Goal: Task Accomplishment & Management: Complete application form

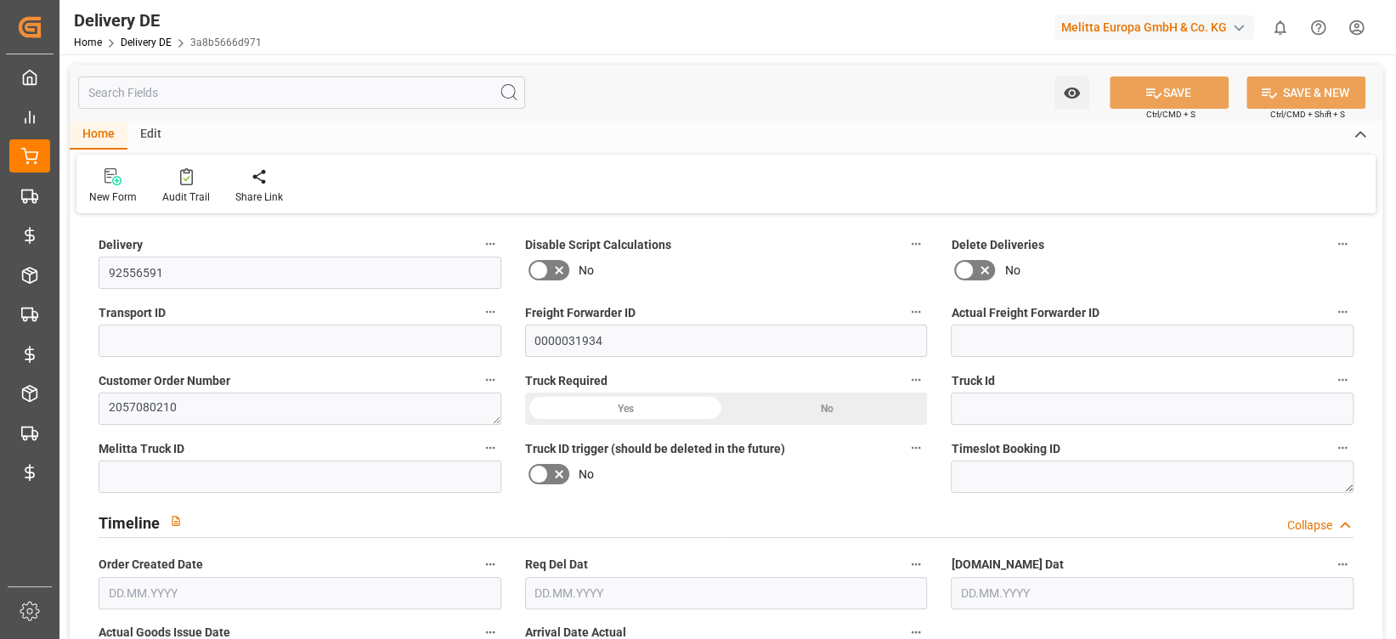
type input "0"
type input "2"
type input "617.472"
type input "744"
type input "1946.88"
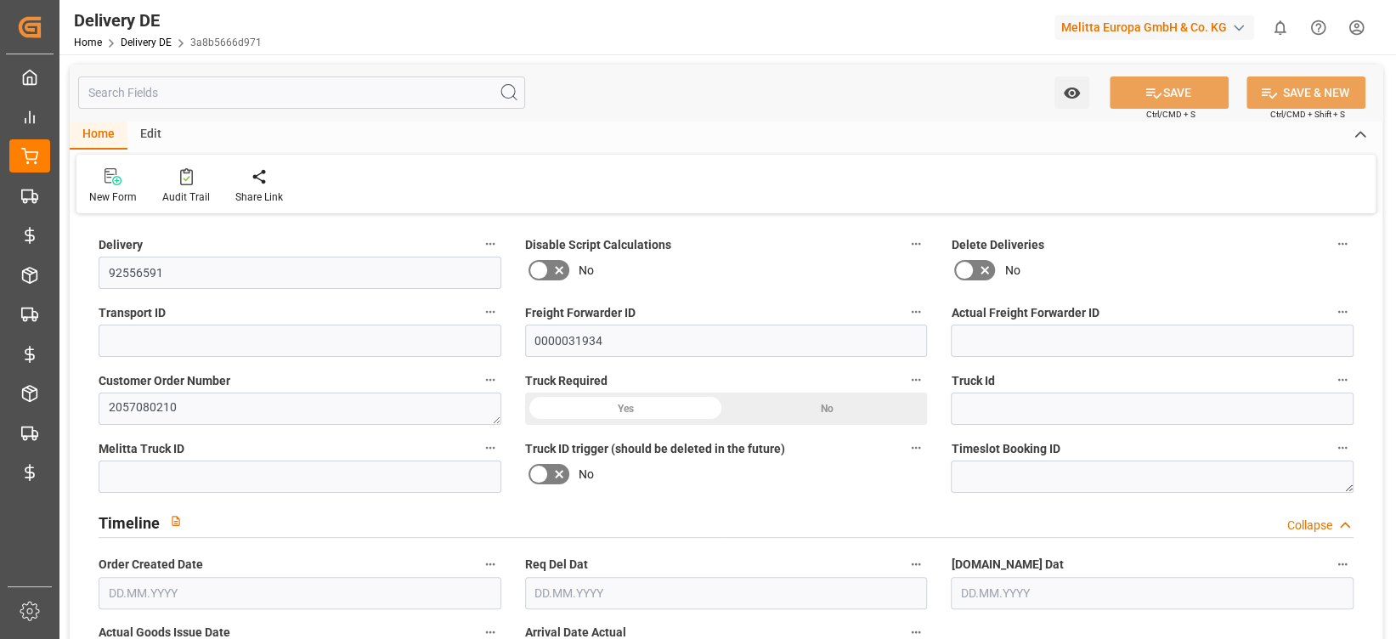
type input "[DATE]"
click at [272, 184] on icon at bounding box center [278, 176] width 12 height 17
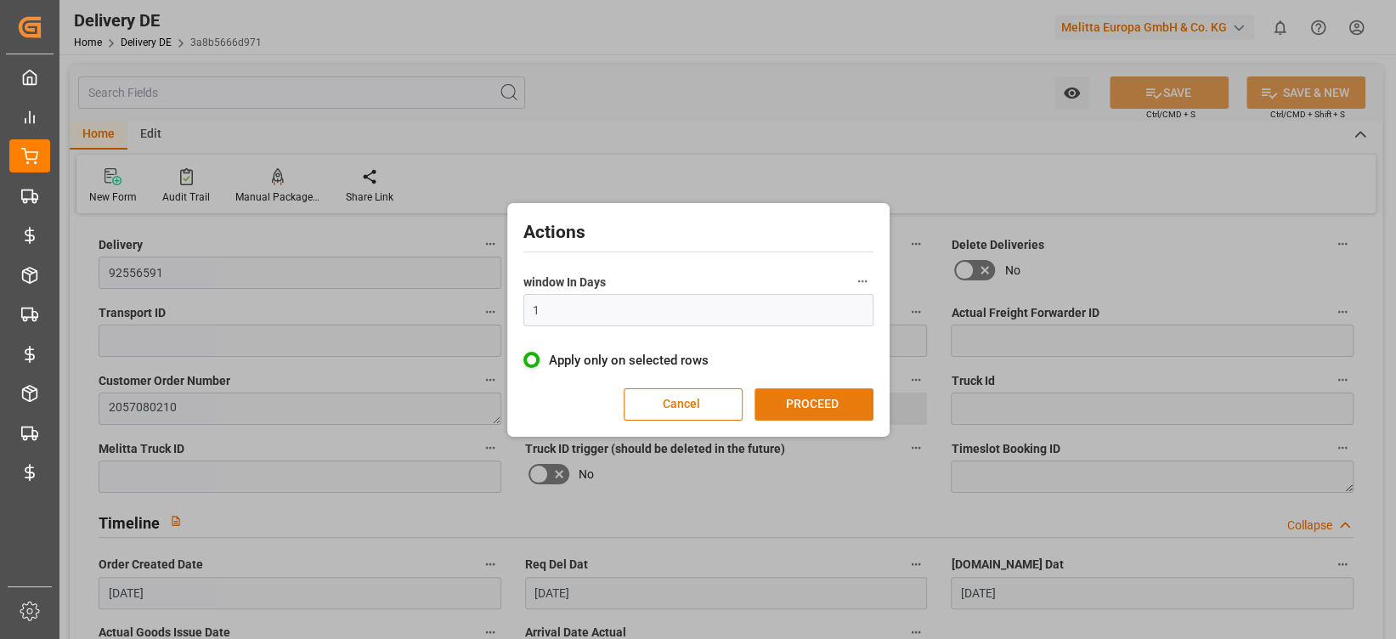
click at [848, 411] on button "PROCEED" at bounding box center [814, 404] width 119 height 32
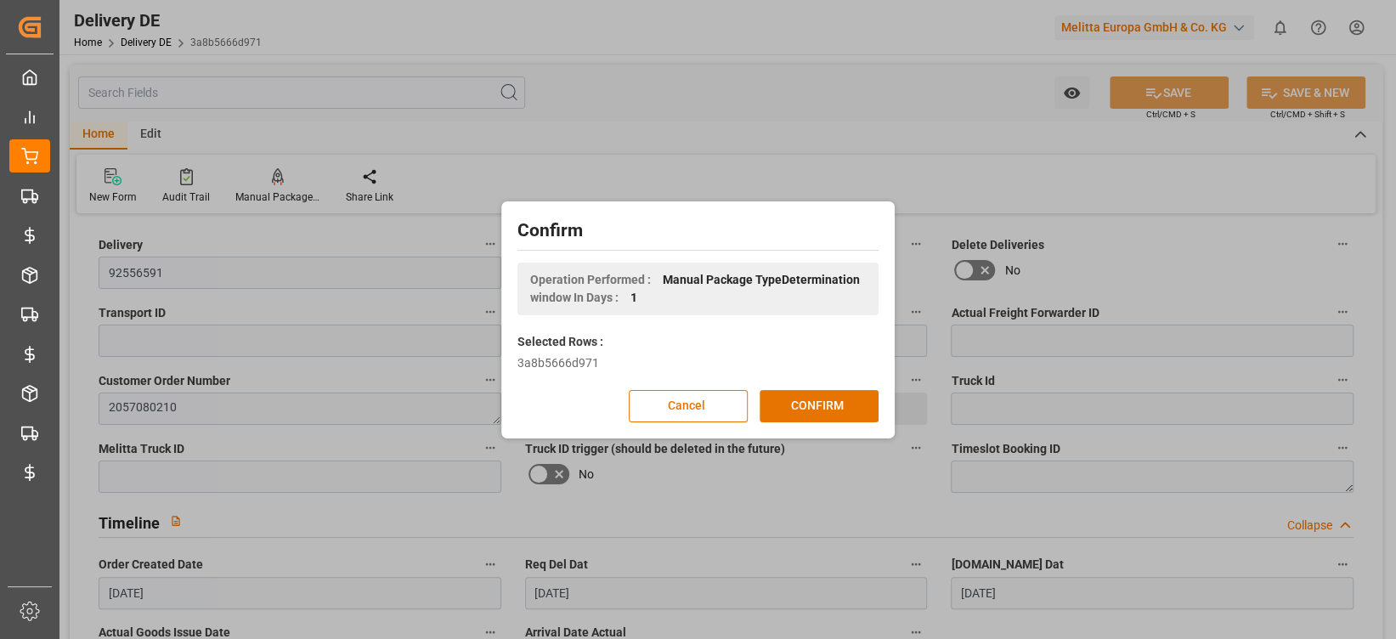
click at [848, 411] on button "CONFIRM" at bounding box center [819, 406] width 119 height 32
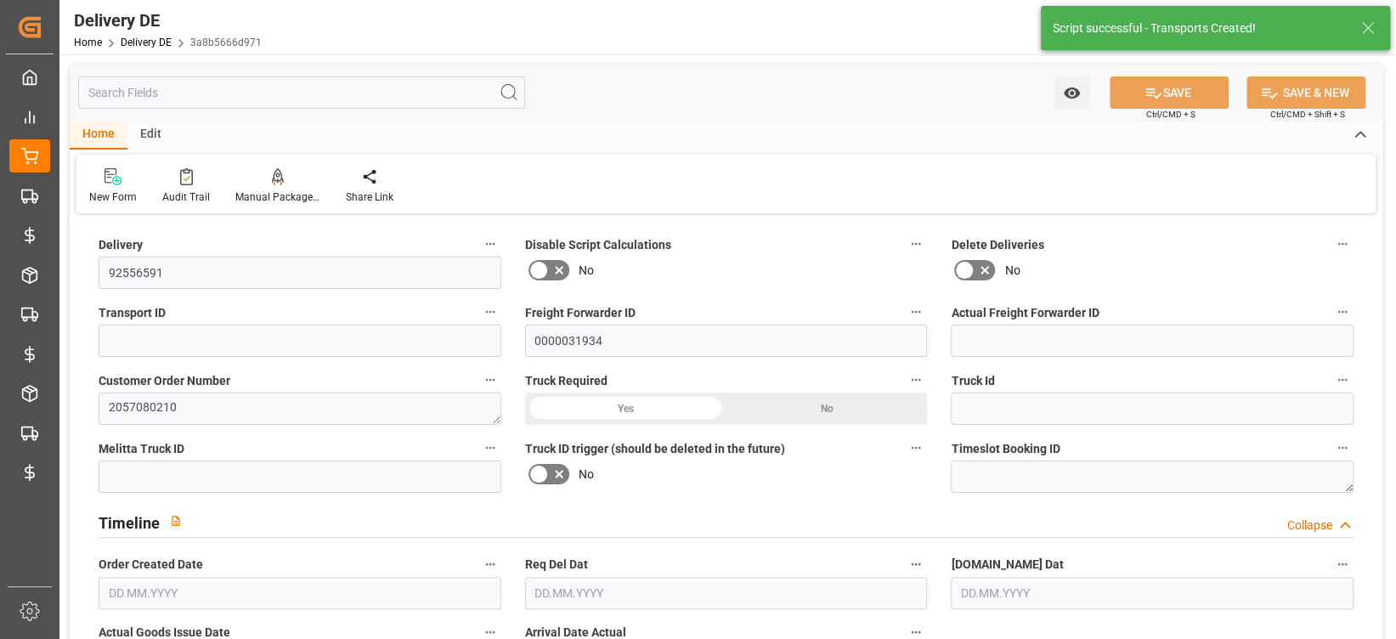
type input "0"
type input "2"
type input "617.472"
type input "744"
type input "1946.88"
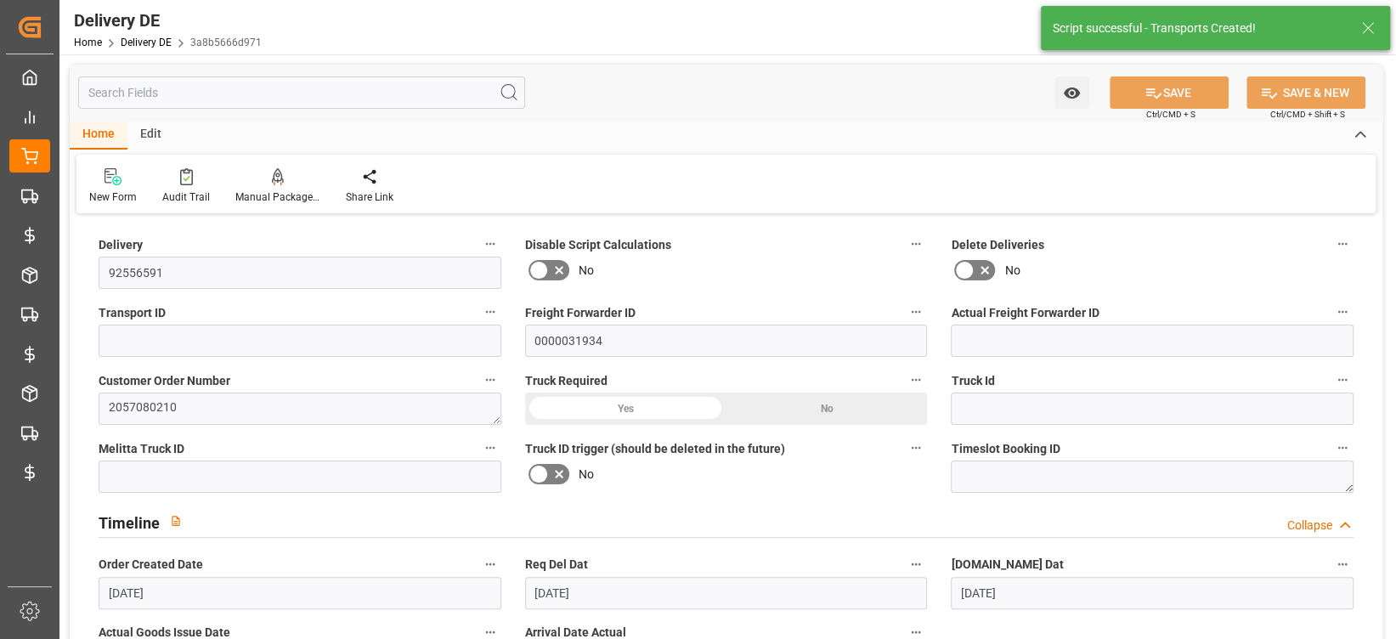
type input "[DATE]"
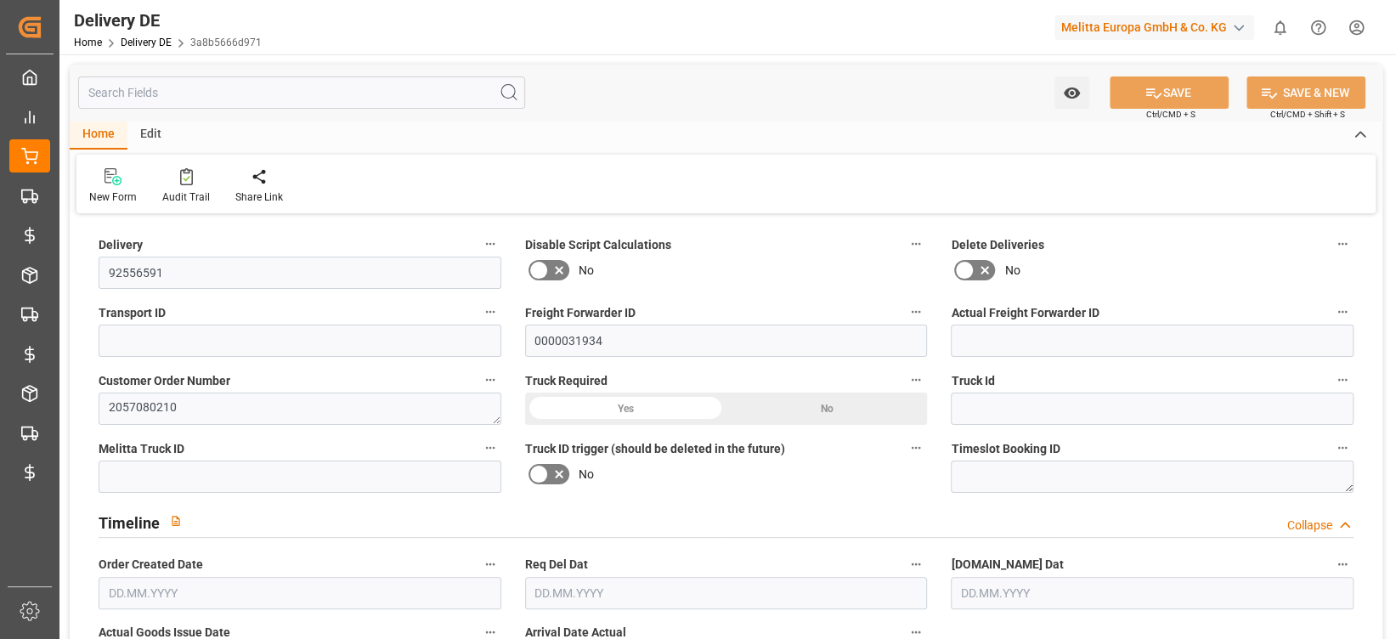
type input "0"
type input "2"
type input "617.472"
type input "744"
type input "1946.88"
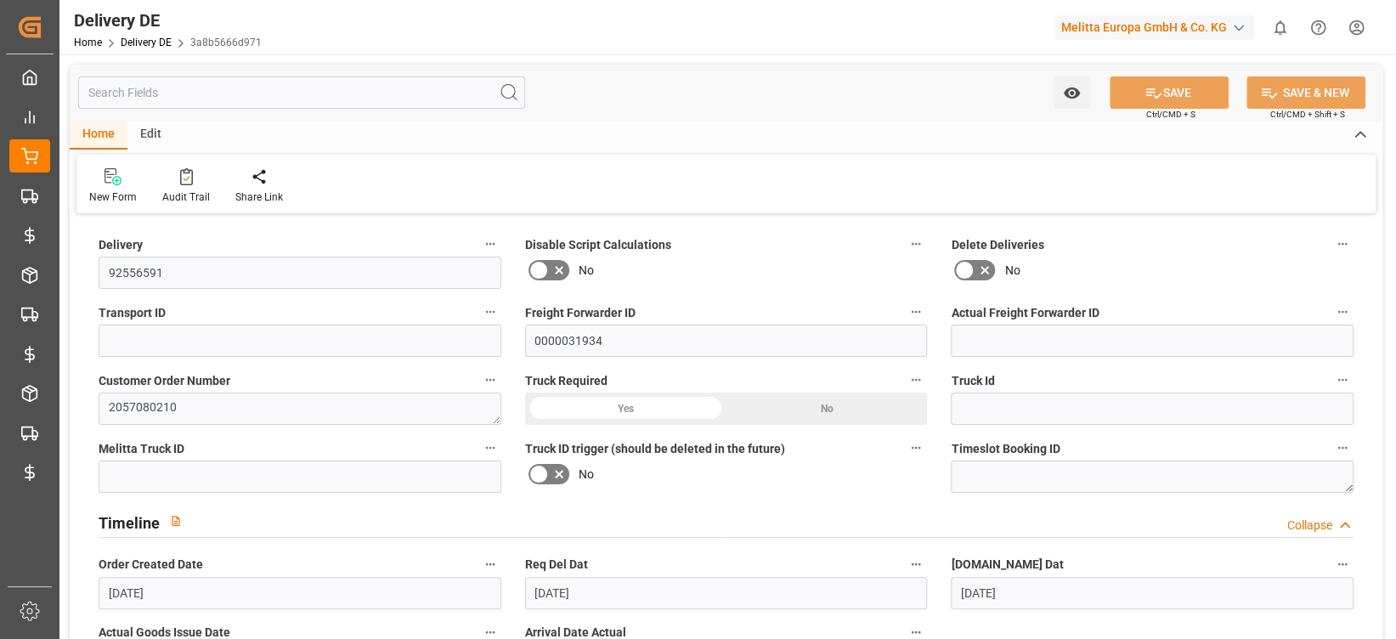
type input "[DATE]"
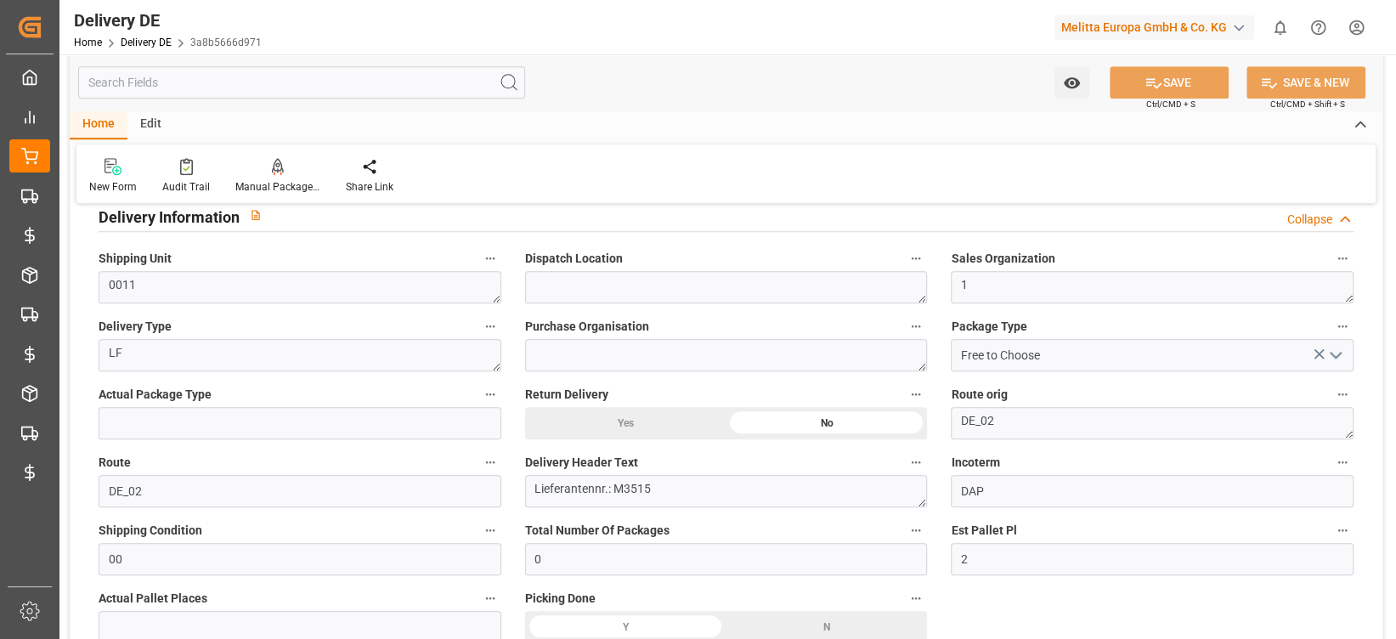
scroll to position [816, 0]
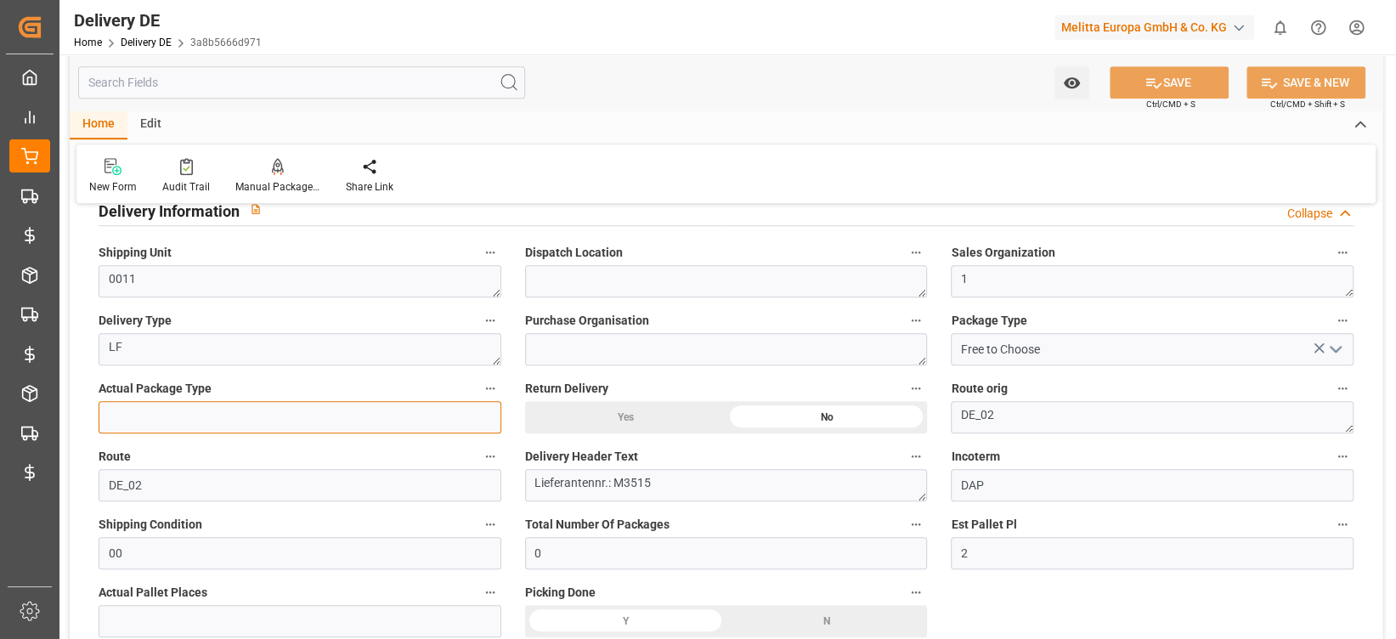
click at [348, 408] on input at bounding box center [300, 417] width 403 height 32
type input "Pallet"
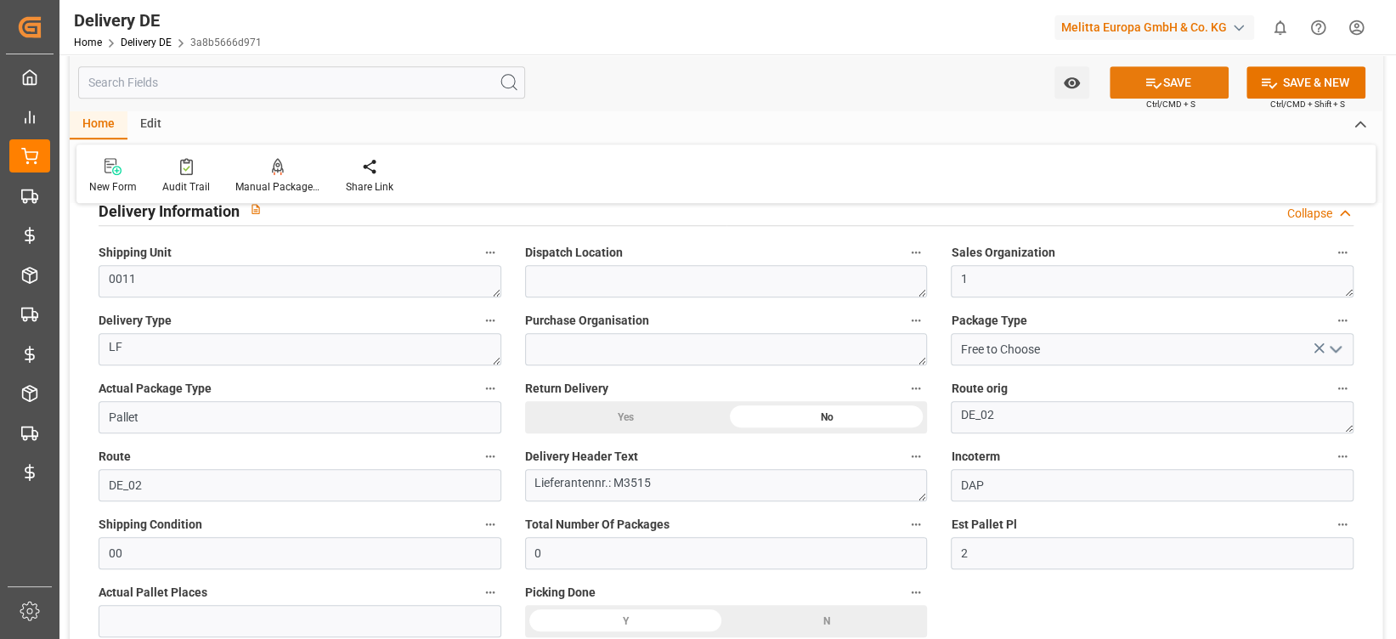
click at [1119, 82] on button "SAVE" at bounding box center [1169, 82] width 119 height 32
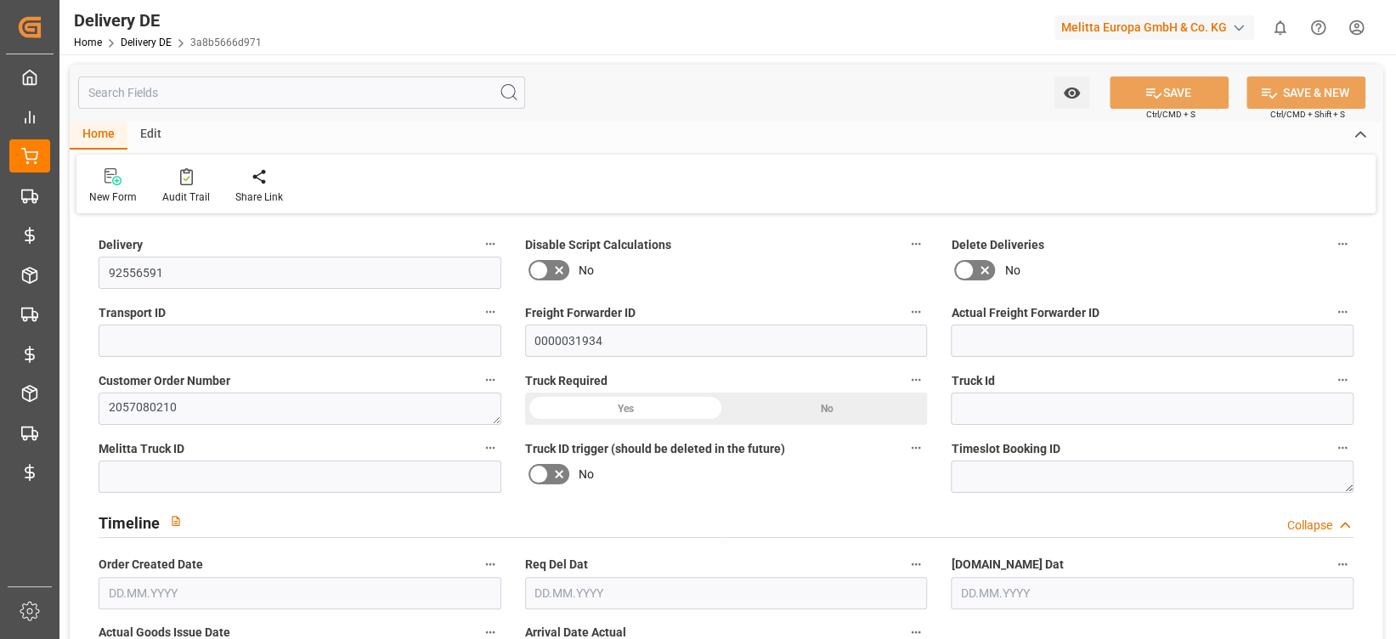
type input "0"
type input "2"
type input "617.472"
type input "744"
type input "1946.88"
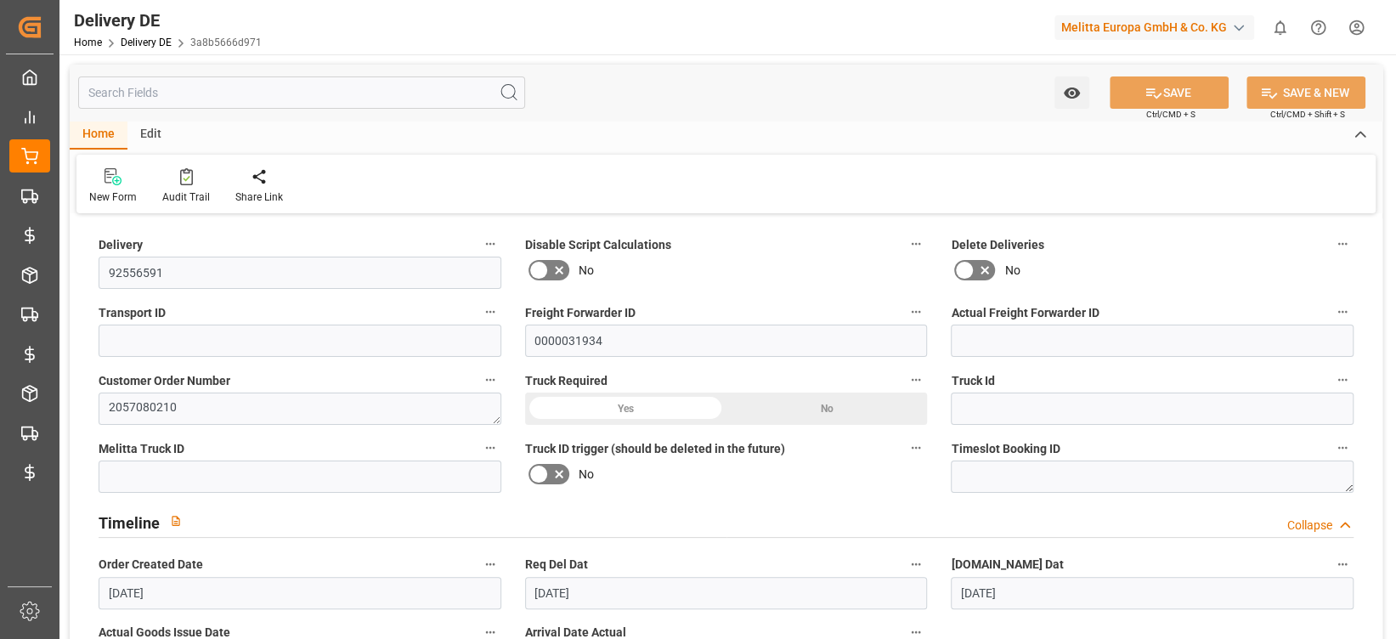
type input "09.09.2025"
type input "[DATE]"
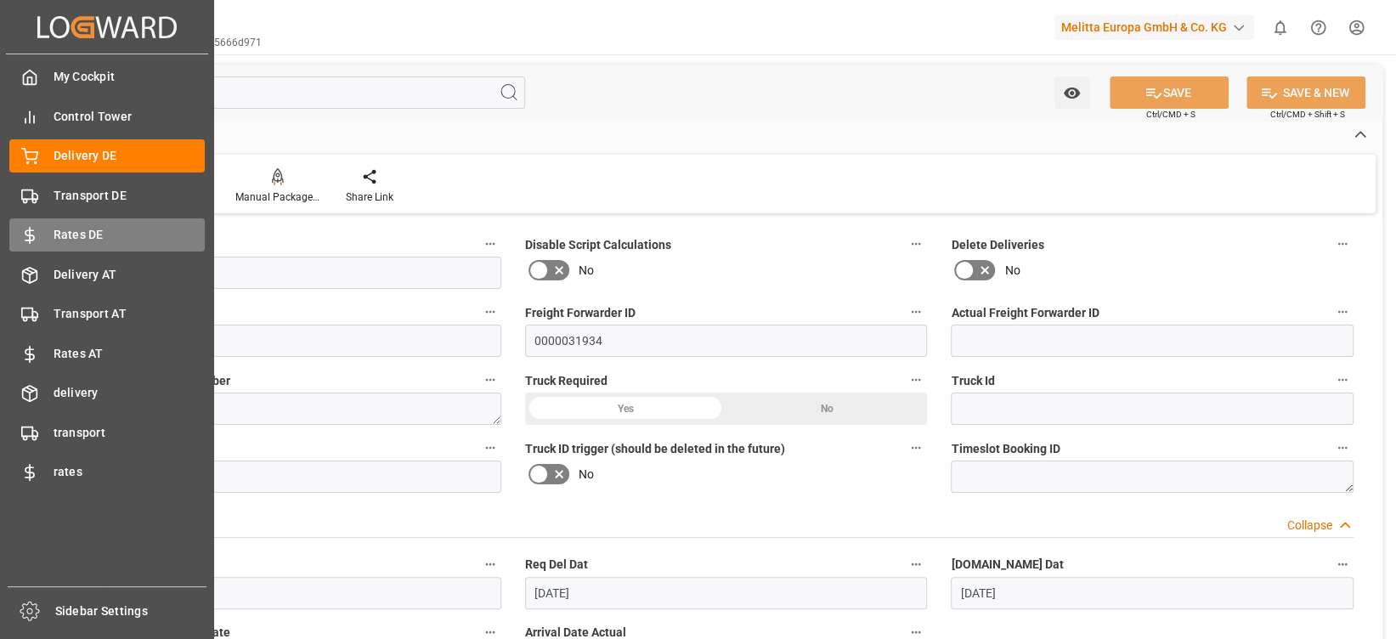
click at [90, 232] on span "Rates DE" at bounding box center [130, 235] width 152 height 18
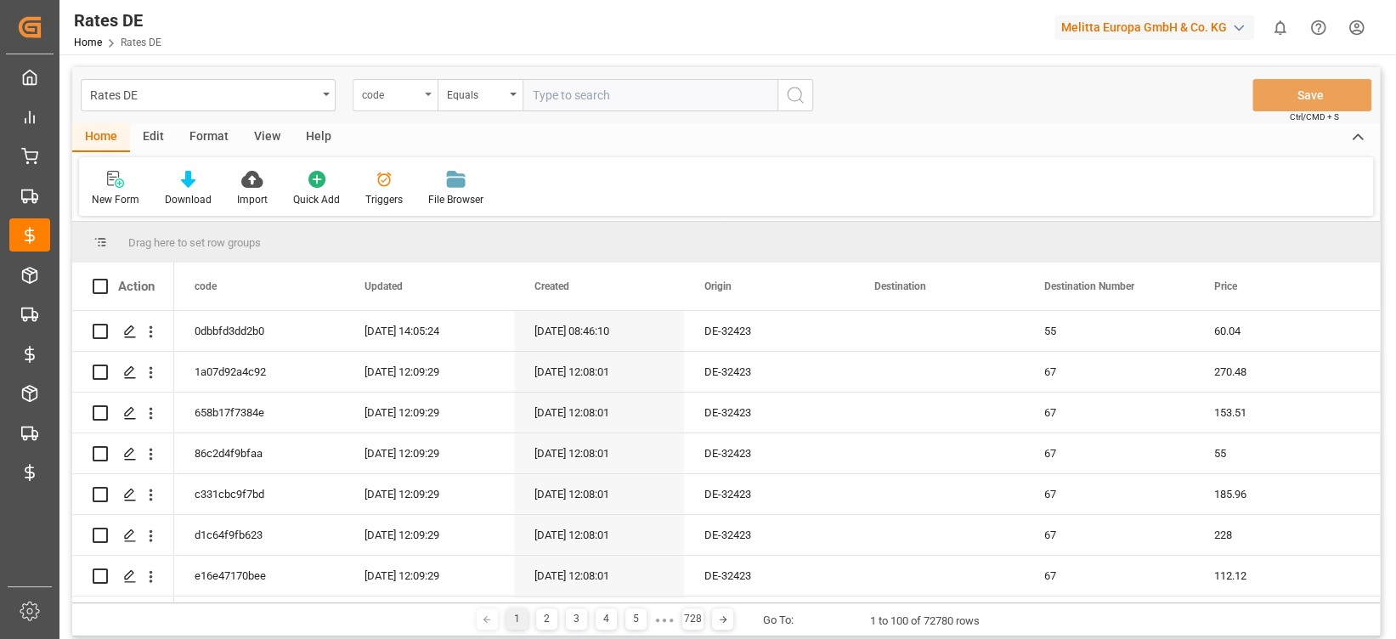
click at [388, 95] on div "code" at bounding box center [391, 93] width 58 height 20
type input "numb"
click at [489, 165] on div "Destination Number" at bounding box center [480, 174] width 253 height 36
click at [578, 95] on input "number" at bounding box center [650, 95] width 255 height 32
type input "50"
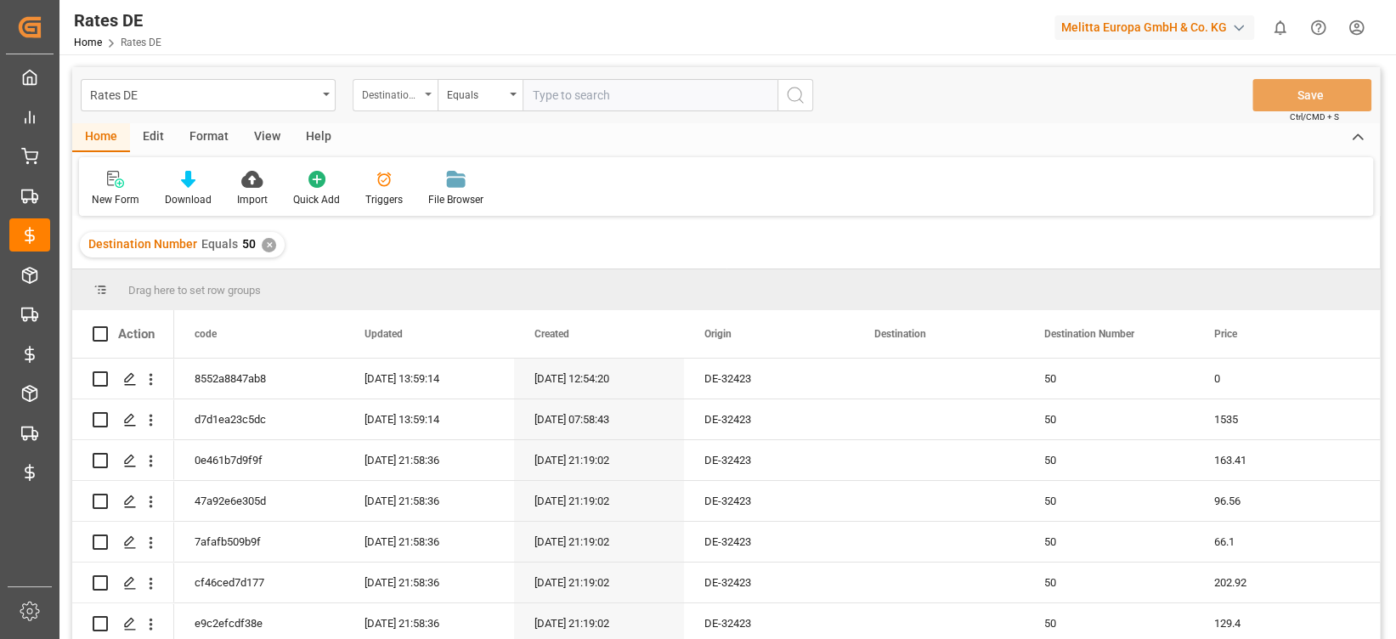
click at [403, 99] on div "Destination Number" at bounding box center [391, 93] width 58 height 20
type input "coun"
click at [446, 175] on div "Destination Country Code" at bounding box center [480, 174] width 253 height 36
click at [595, 94] on input "text" at bounding box center [650, 95] width 255 height 32
type input "DE"
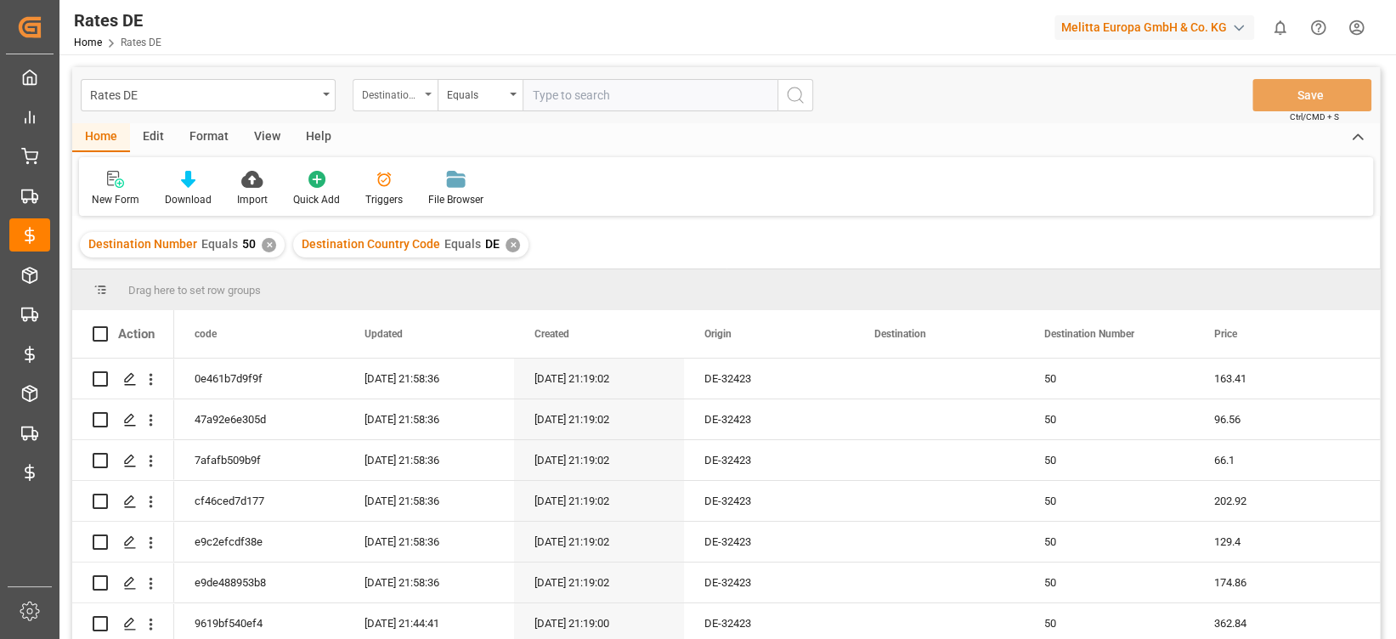
click at [373, 88] on div "Destination Country Code" at bounding box center [391, 93] width 58 height 20
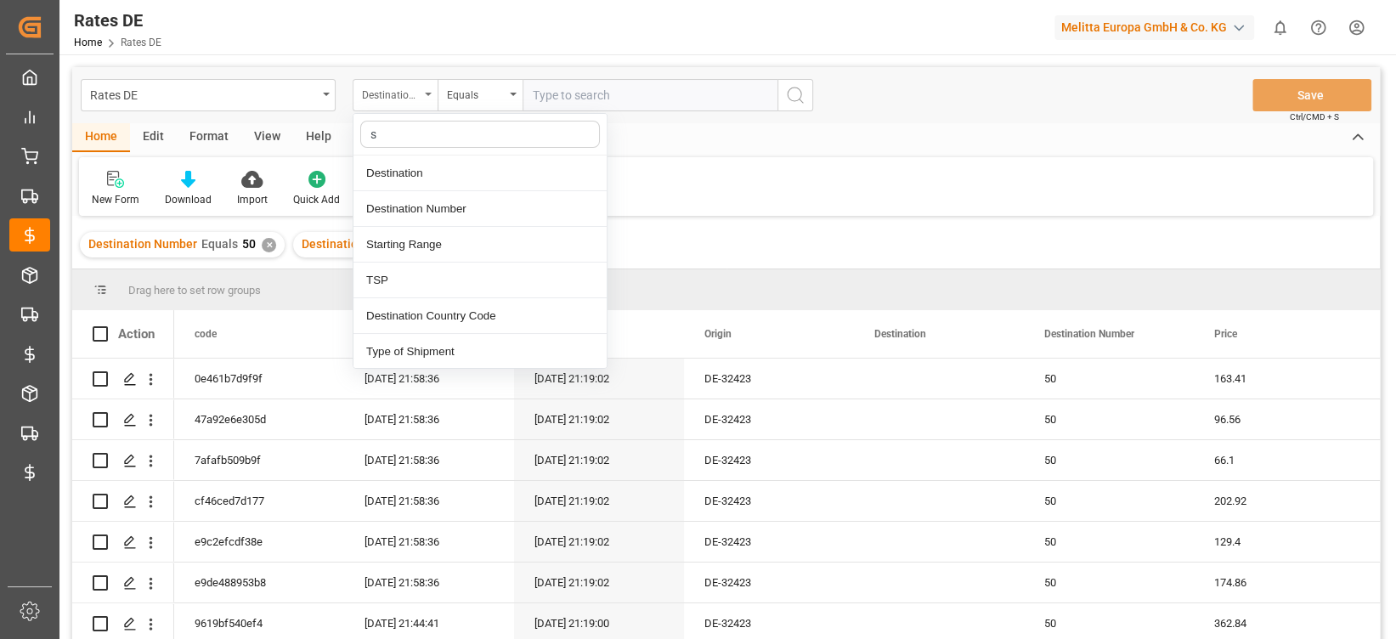
type input "st"
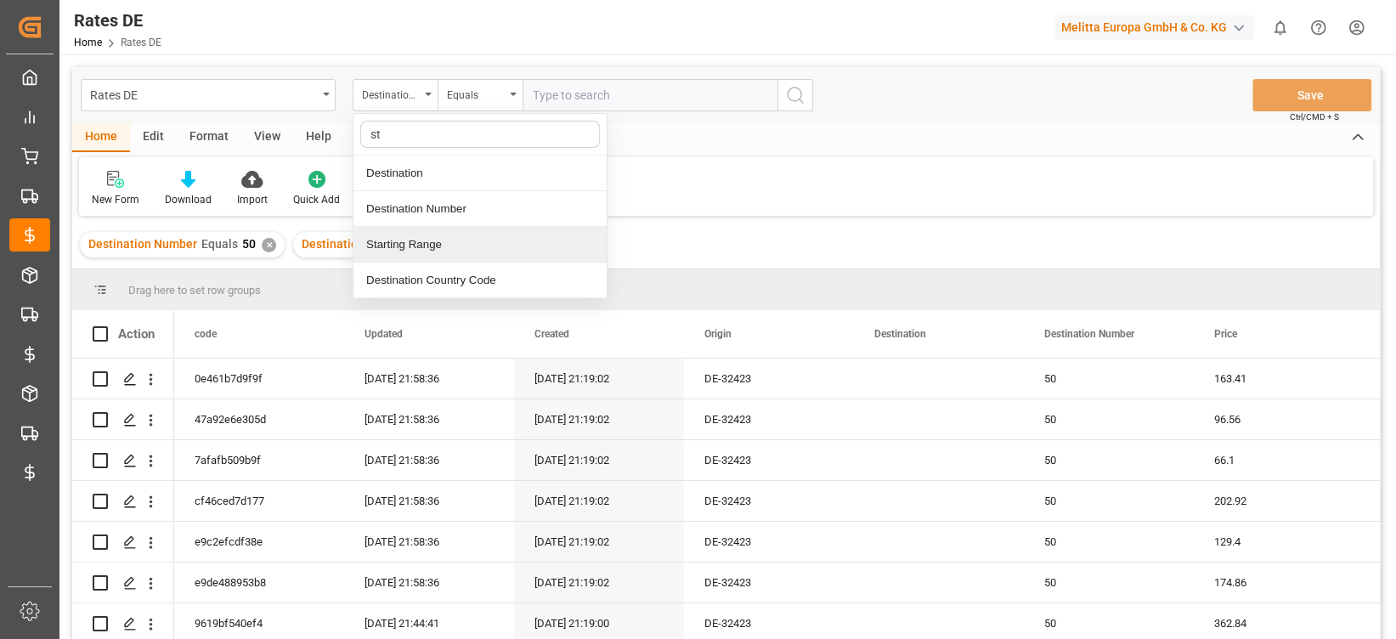
click at [434, 245] on div "Starting Range" at bounding box center [480, 245] width 253 height 36
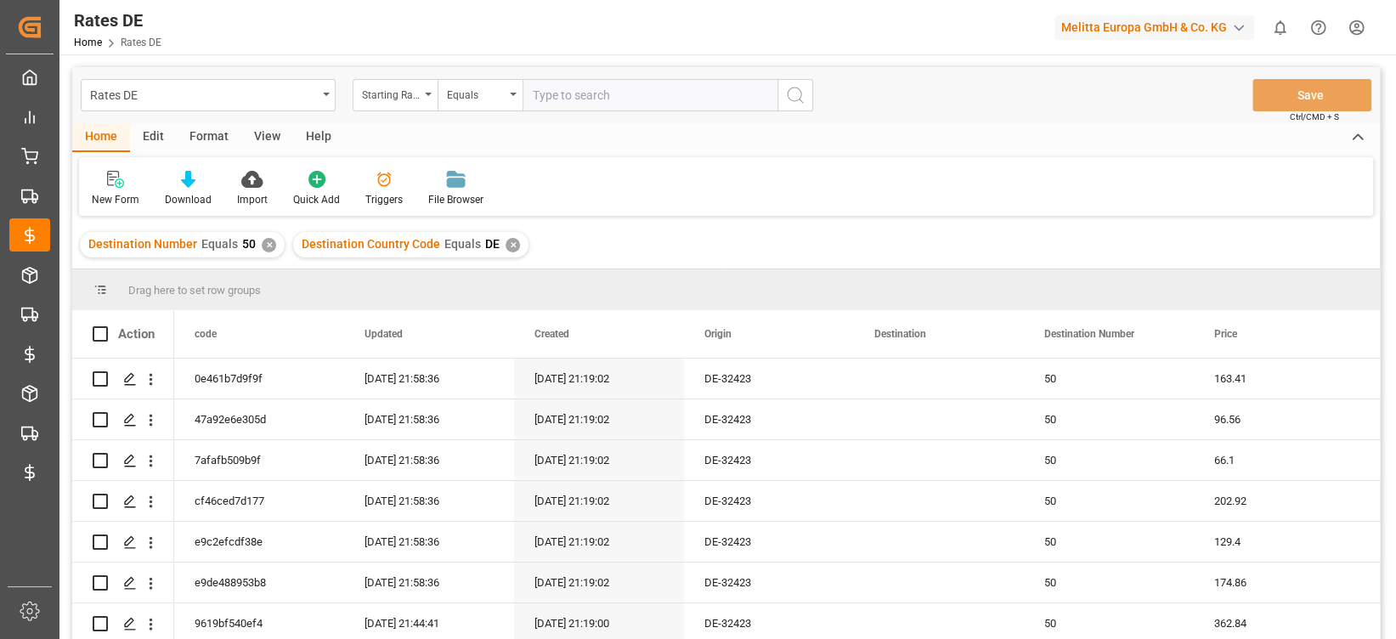
click at [625, 96] on input "number" at bounding box center [650, 95] width 255 height 32
type input "2"
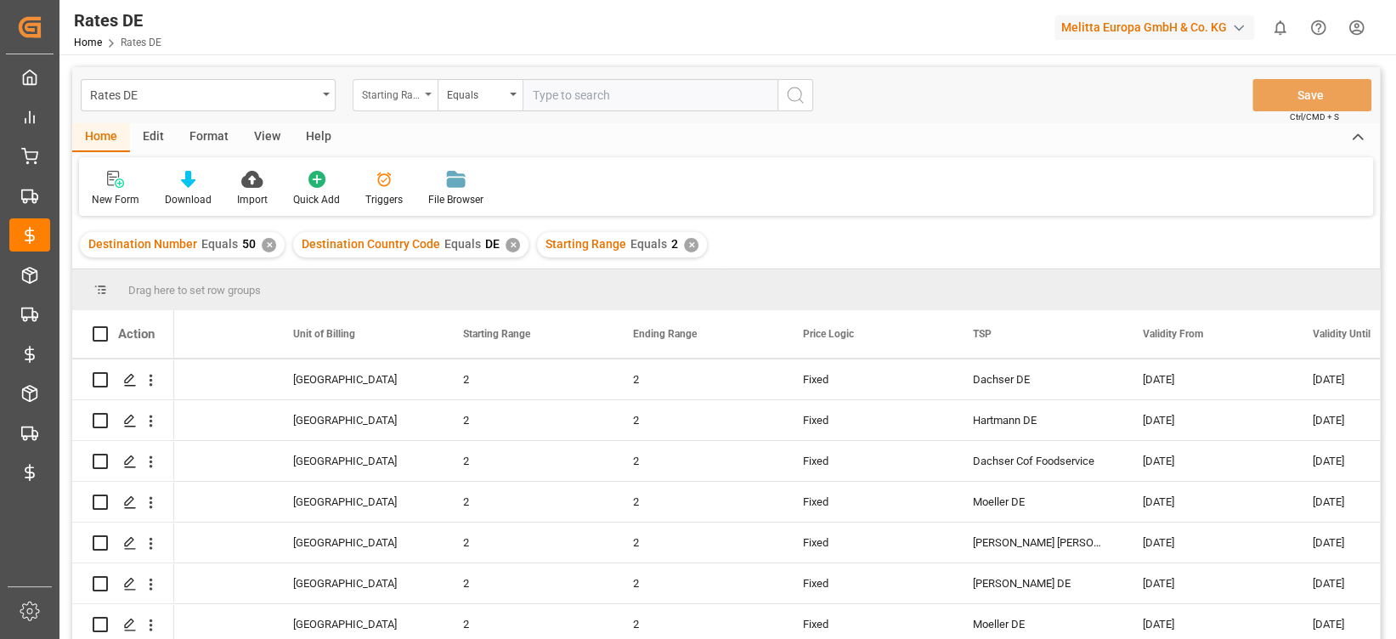
click at [382, 98] on div "Starting Range" at bounding box center [391, 93] width 58 height 20
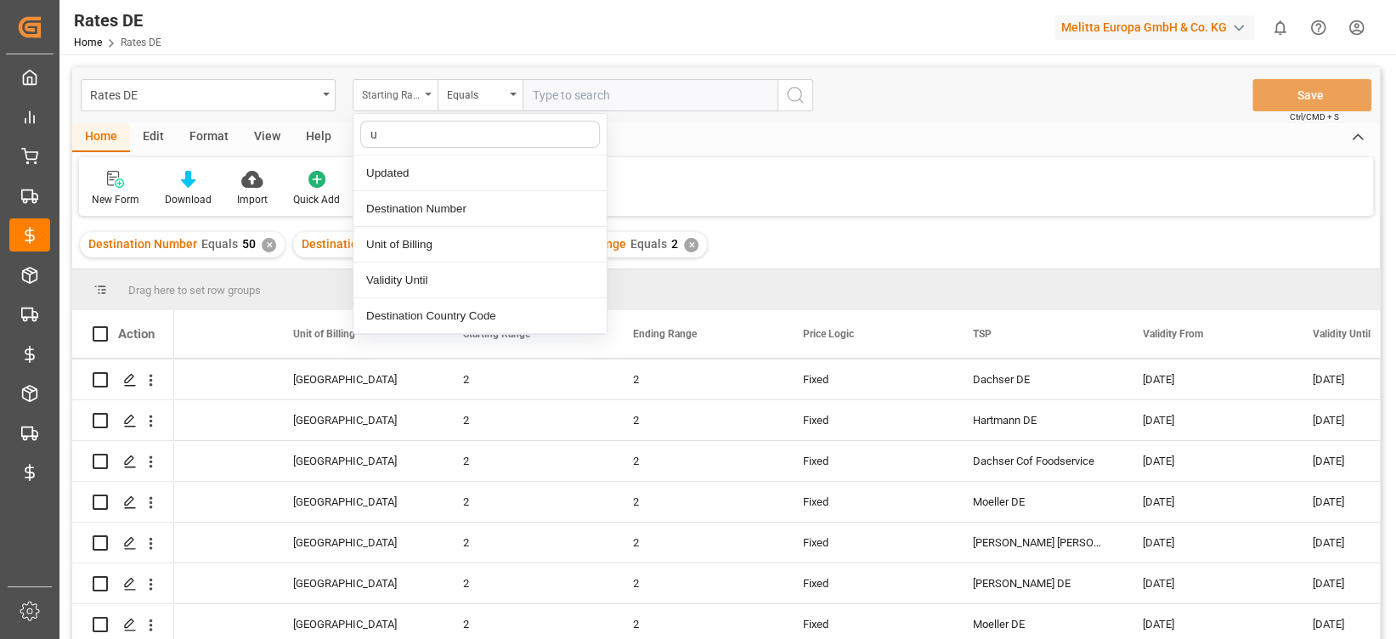
type input "un"
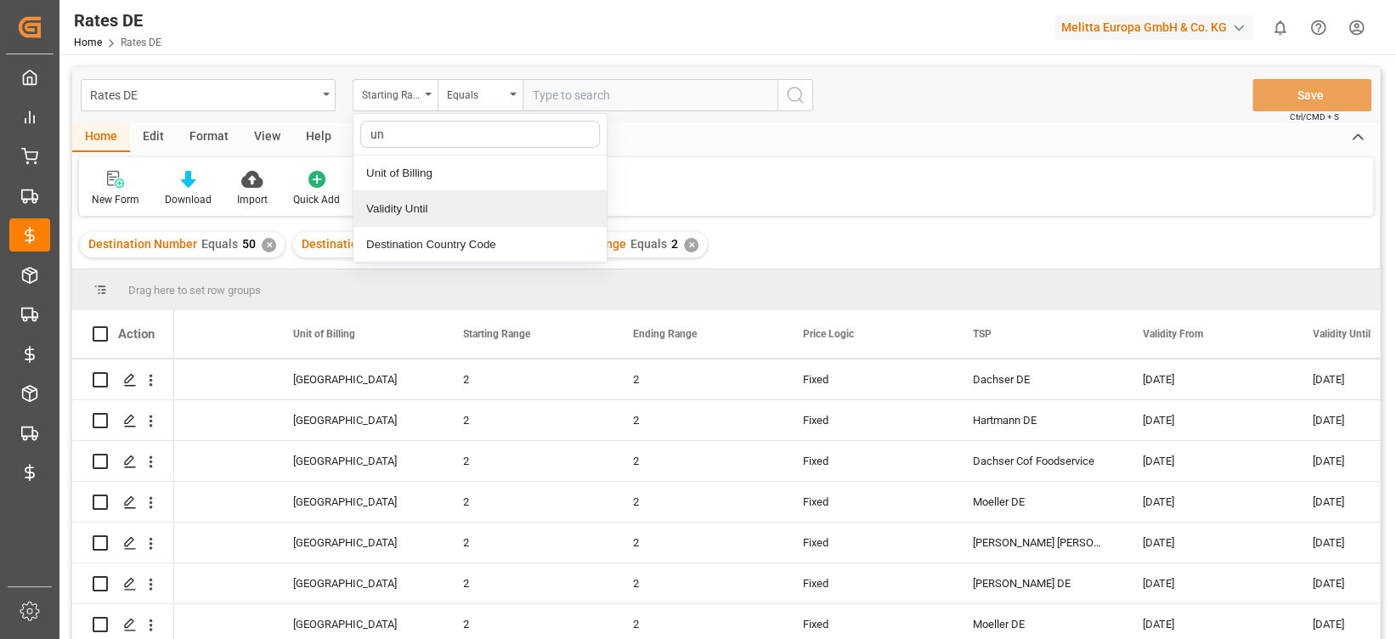
click at [443, 218] on div "Validity Until" at bounding box center [480, 209] width 253 height 36
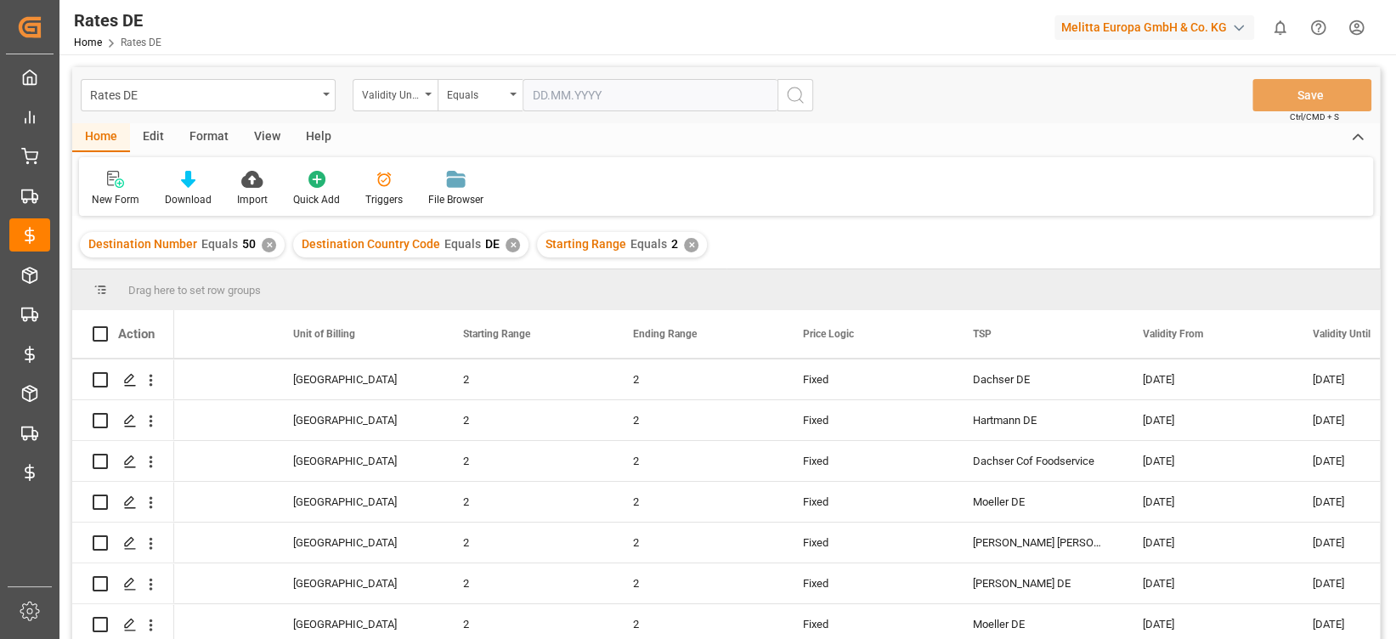
click at [547, 88] on input "text" at bounding box center [650, 95] width 255 height 32
click at [489, 86] on div "Equals" at bounding box center [476, 93] width 58 height 20
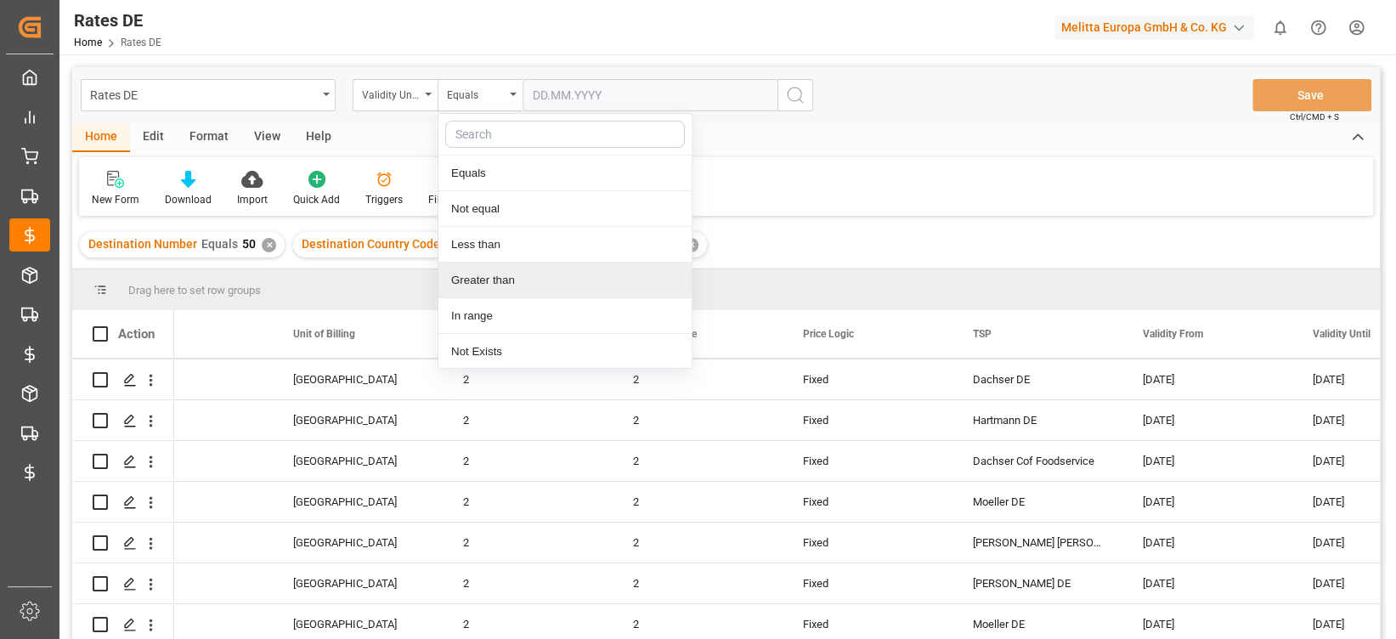
click at [490, 273] on div "Greater than" at bounding box center [565, 281] width 253 height 36
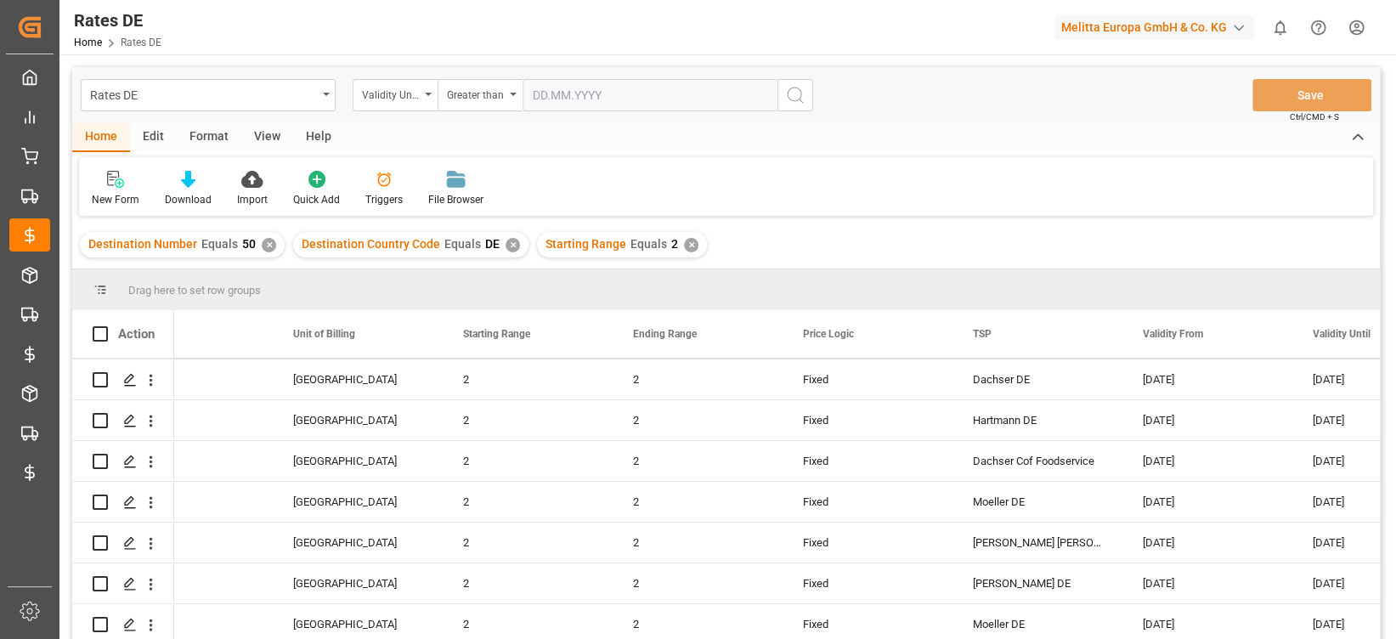
click at [581, 101] on input "text" at bounding box center [650, 95] width 255 height 32
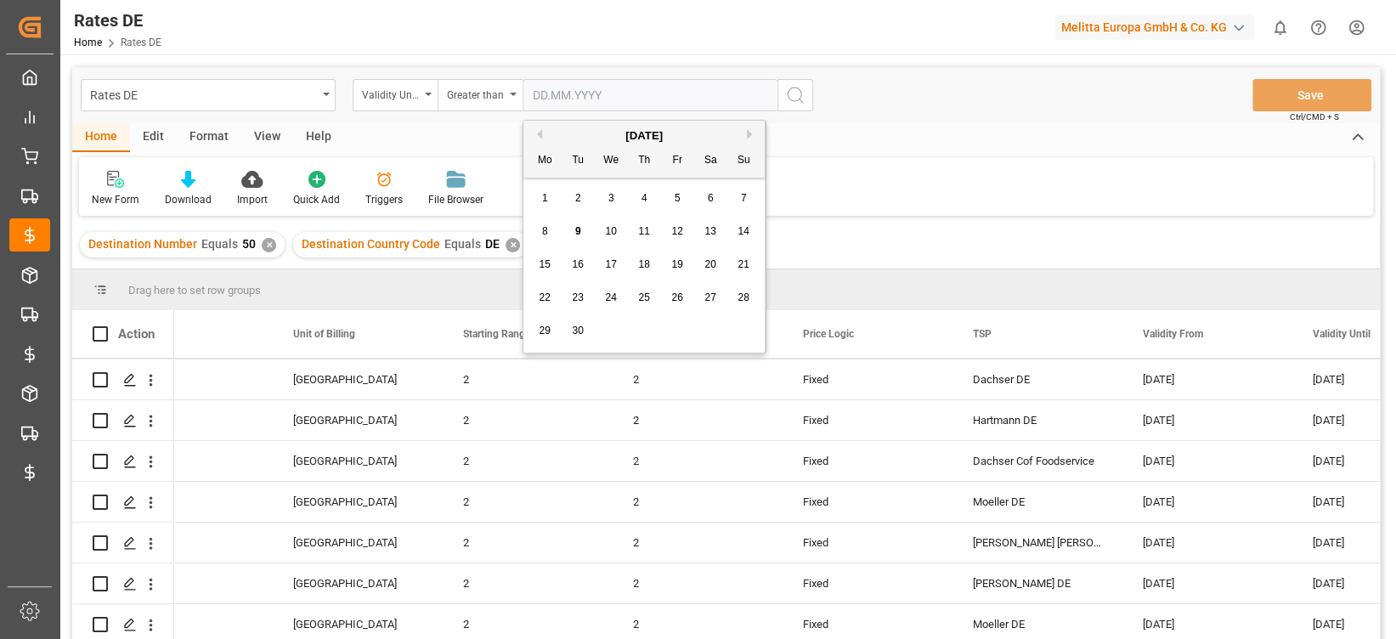
click at [616, 225] on span "10" at bounding box center [610, 231] width 11 height 12
type input "[DATE]"
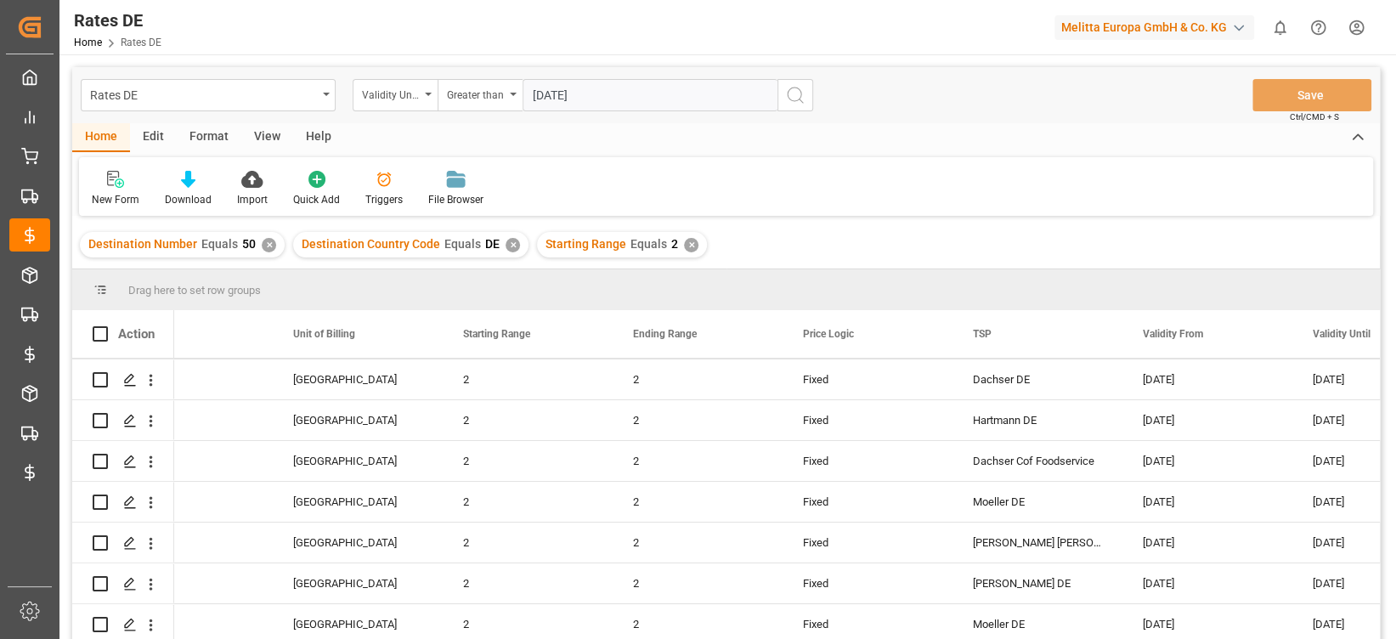
click at [799, 100] on icon "search button" at bounding box center [795, 95] width 20 height 20
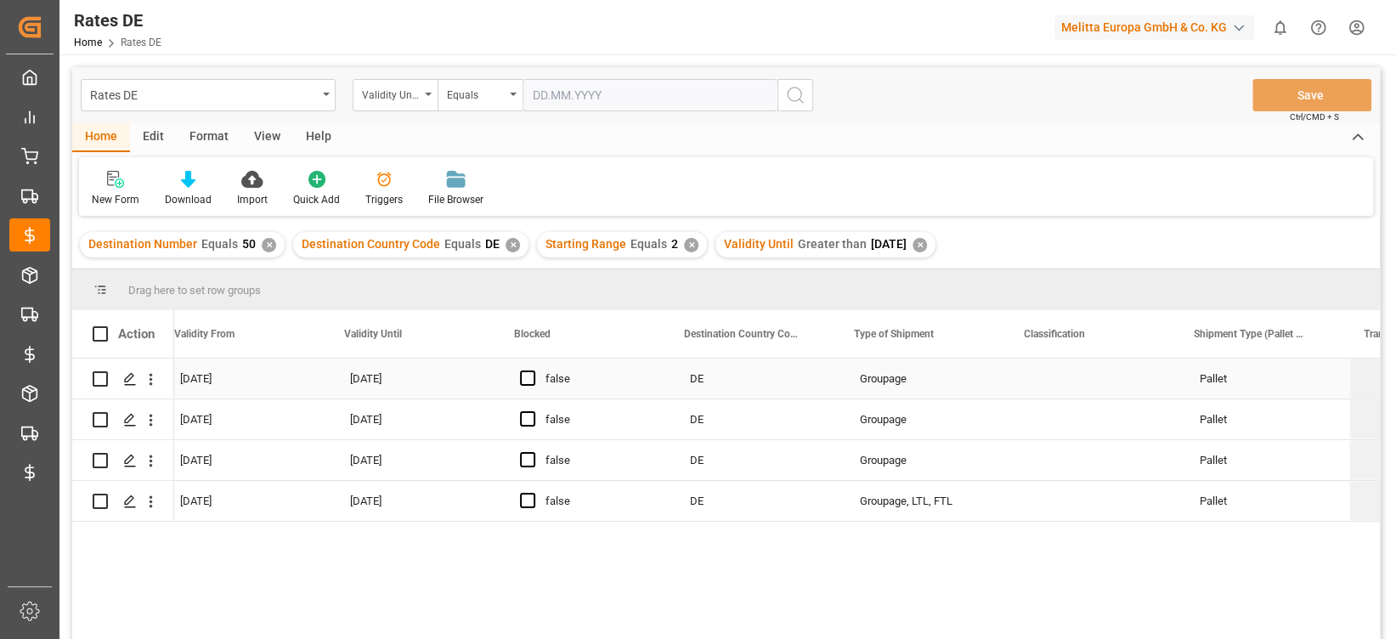
scroll to position [0, 2068]
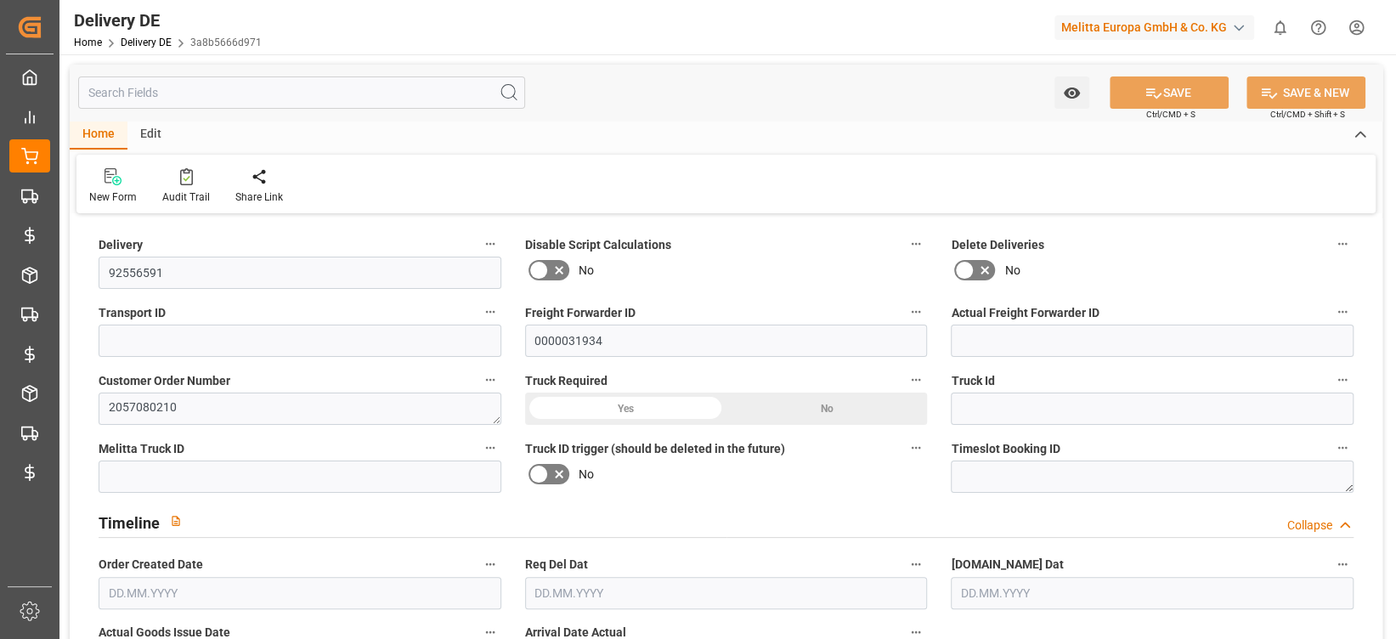
type input "0"
type input "2"
type input "617.472"
type input "744"
type input "1946.88"
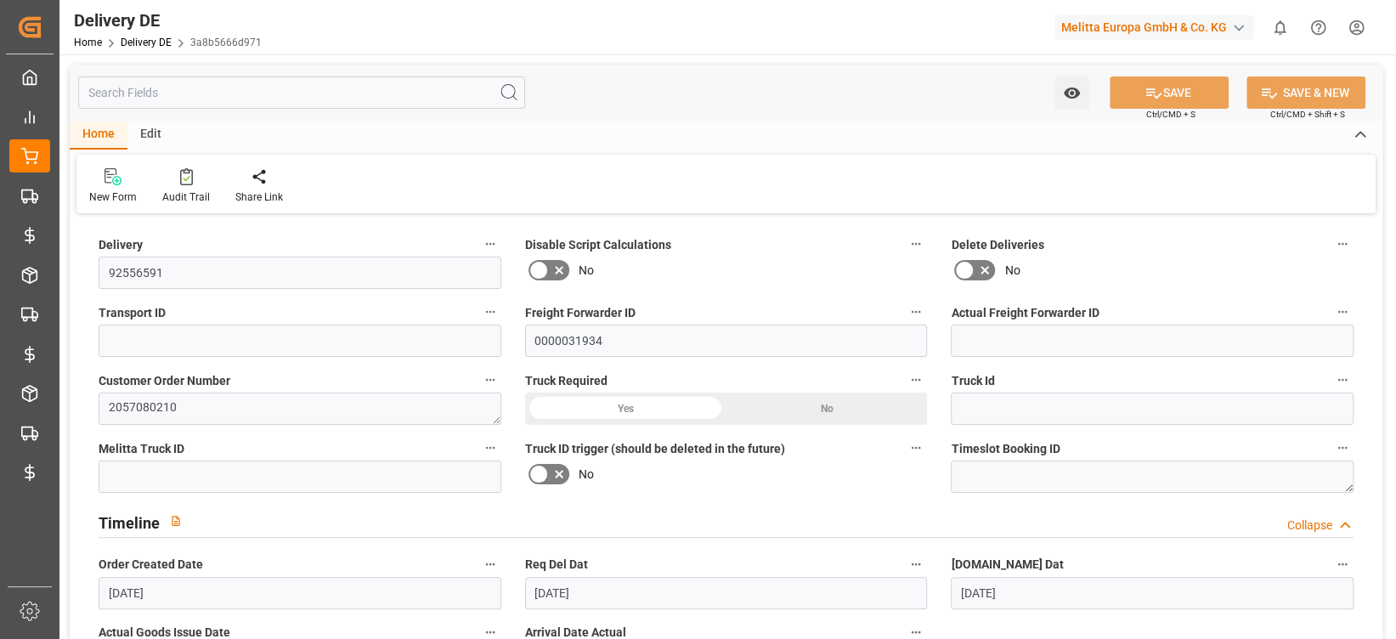
type input "[DATE]"
click at [265, 190] on div "Manual Package TypeDetermination" at bounding box center [277, 197] width 85 height 15
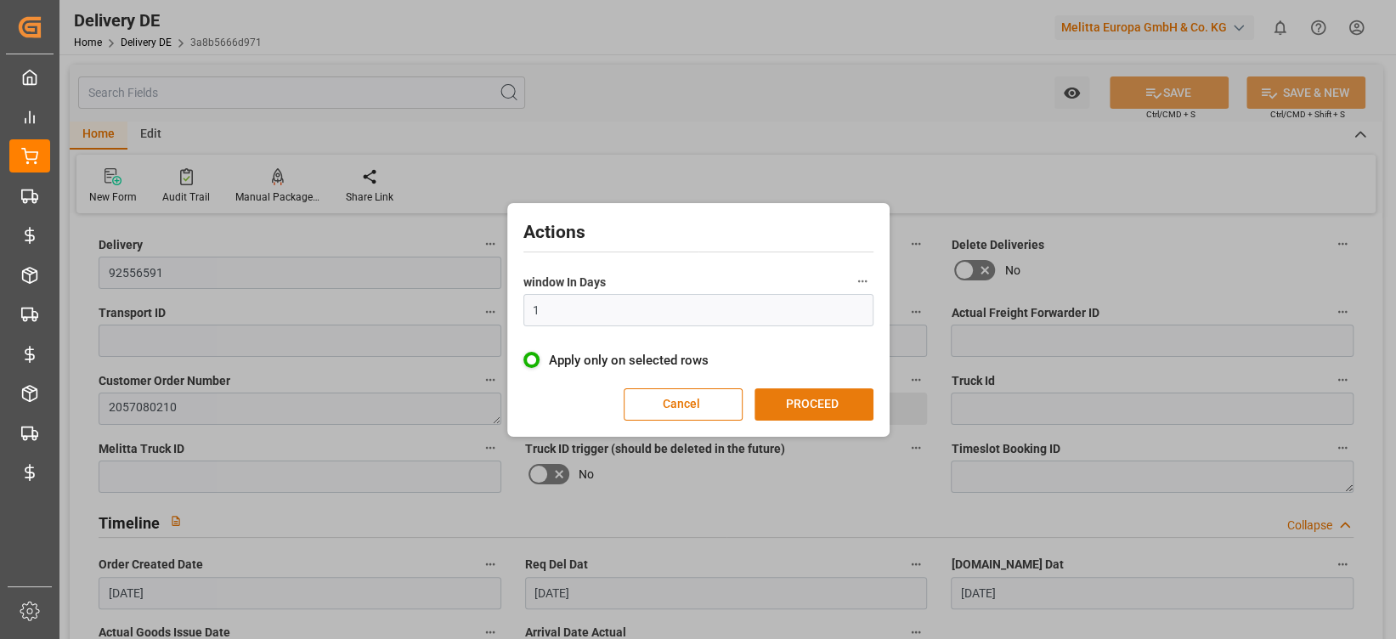
click at [824, 401] on button "PROCEED" at bounding box center [814, 404] width 119 height 32
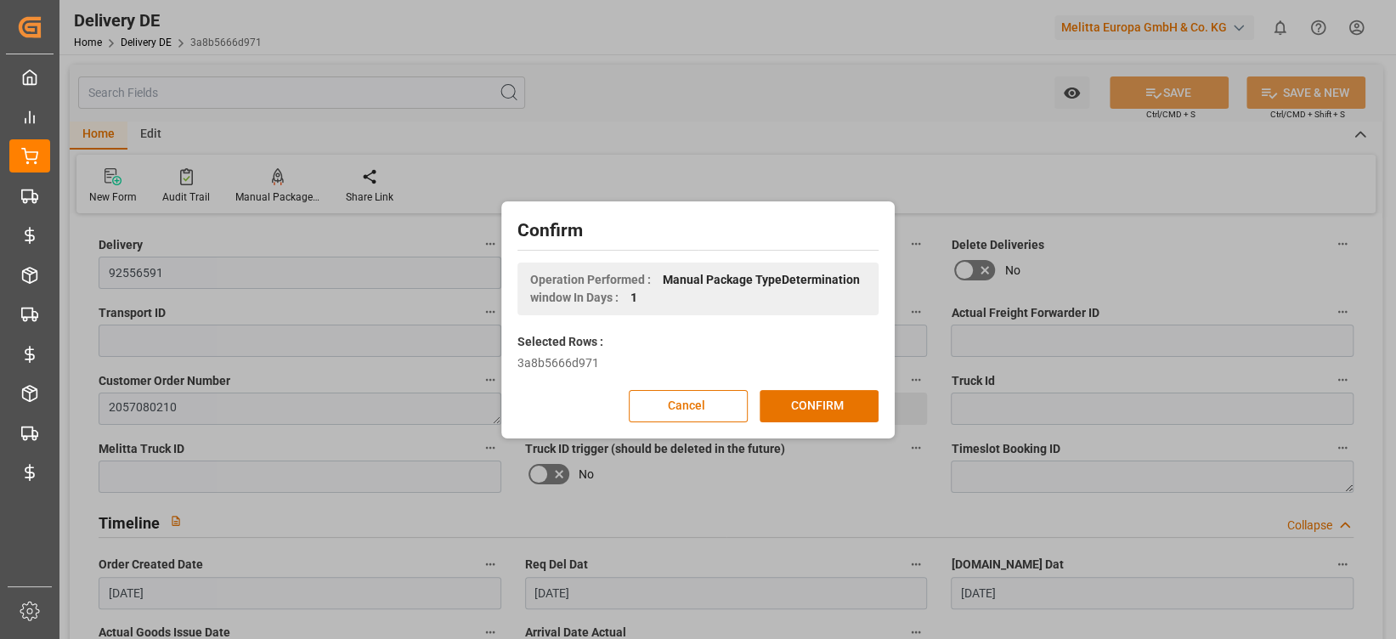
click at [824, 401] on button "CONFIRM" at bounding box center [819, 406] width 119 height 32
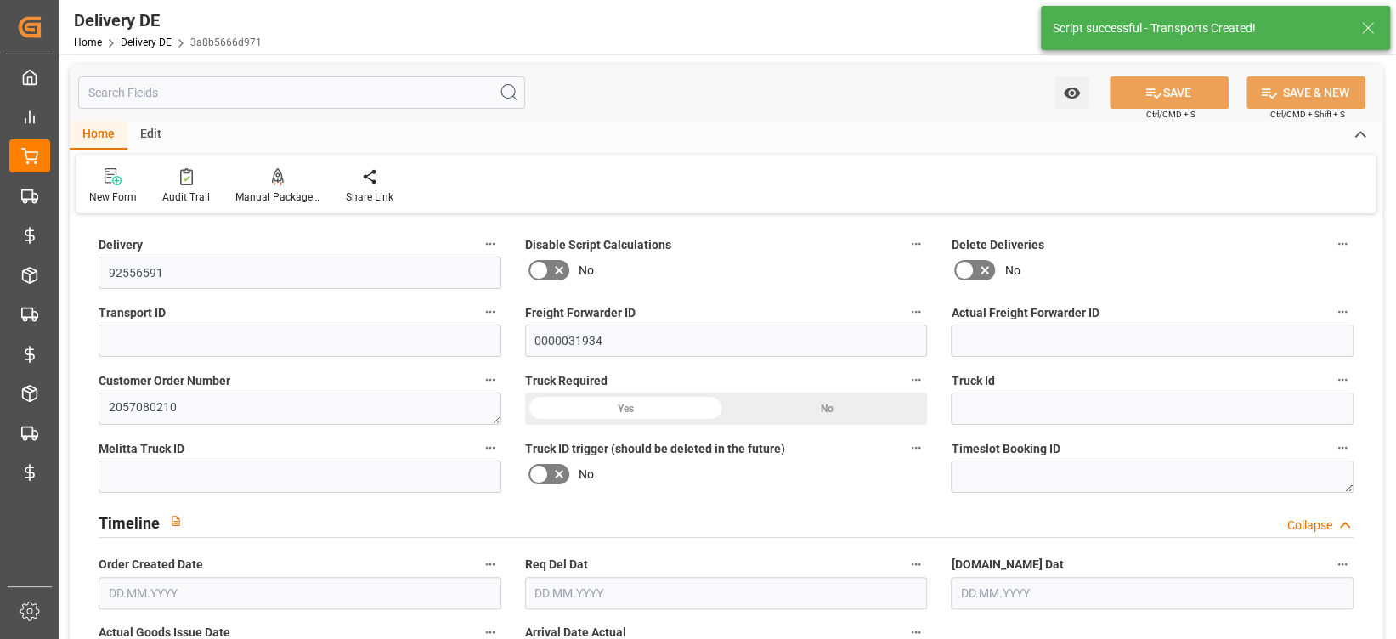
type input "0"
type input "2"
type input "617.472"
type input "744"
type input "1946.88"
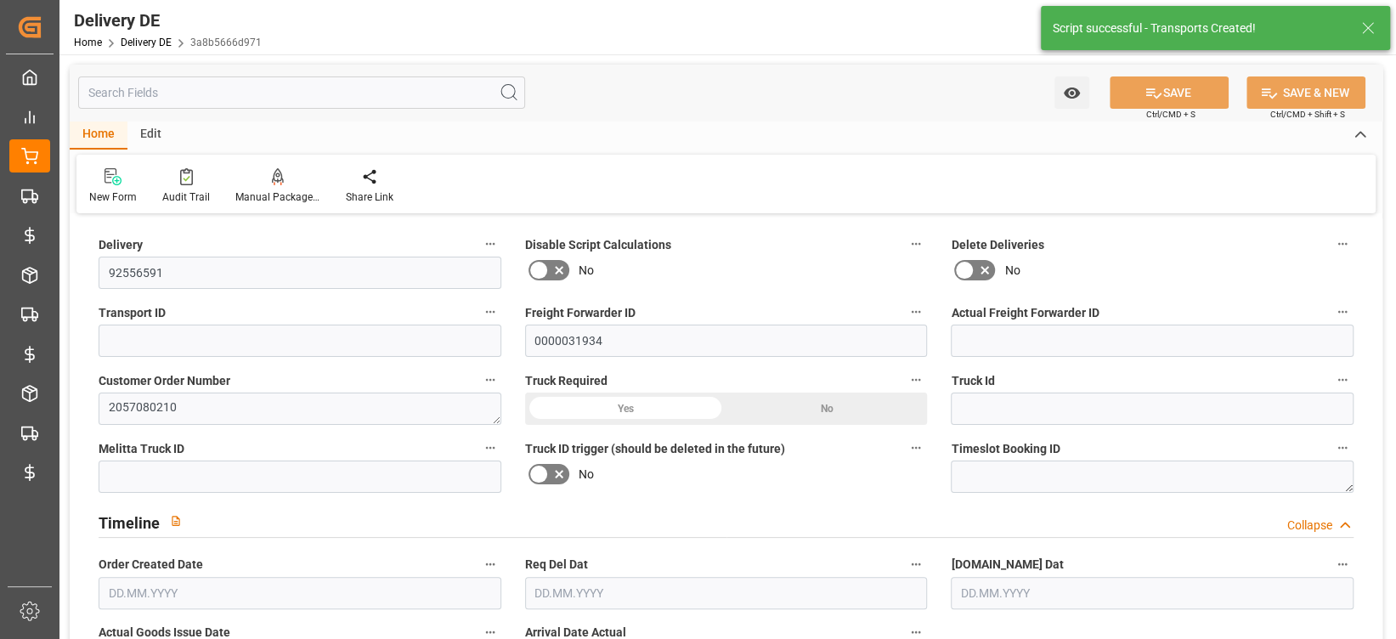
type input "[DATE]"
click at [204, 185] on div "Audit Trail" at bounding box center [186, 185] width 73 height 37
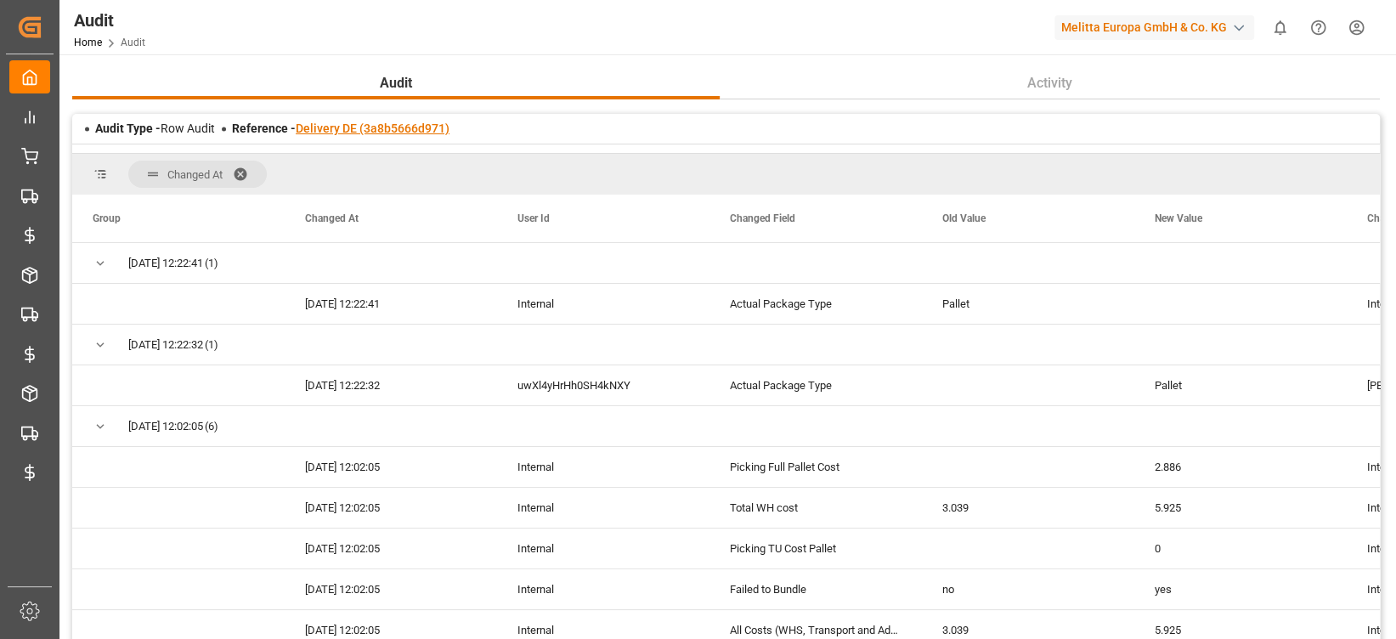
click at [408, 133] on link "Delivery DE (3a8b5666d971)" at bounding box center [373, 129] width 154 height 14
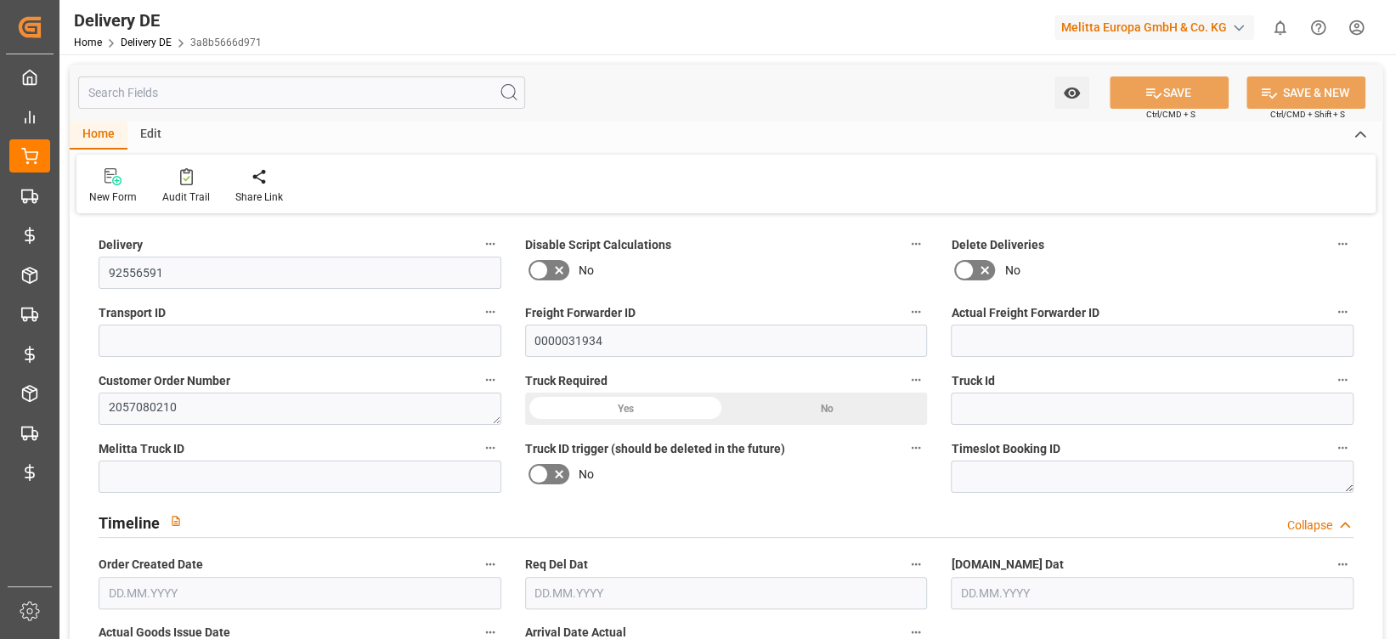
type input "0"
type input "2"
type input "617.472"
type input "744"
type input "1946.88"
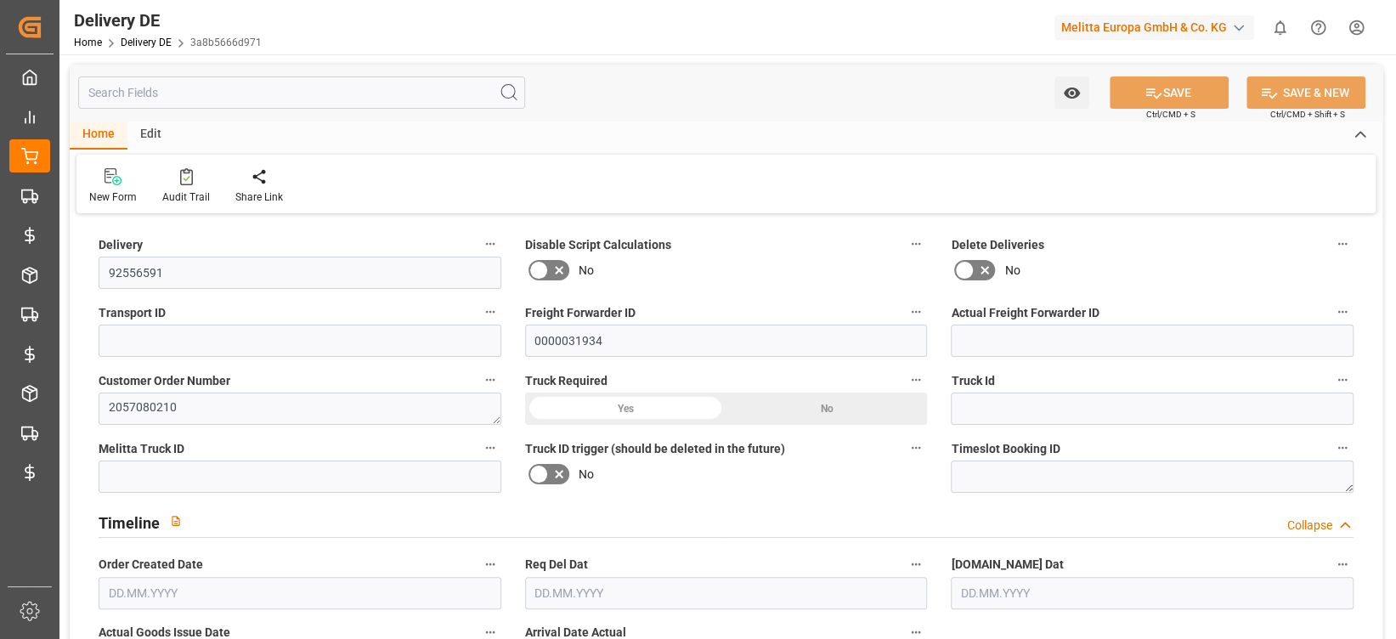
type input "09.09.2025"
type input "[DATE]"
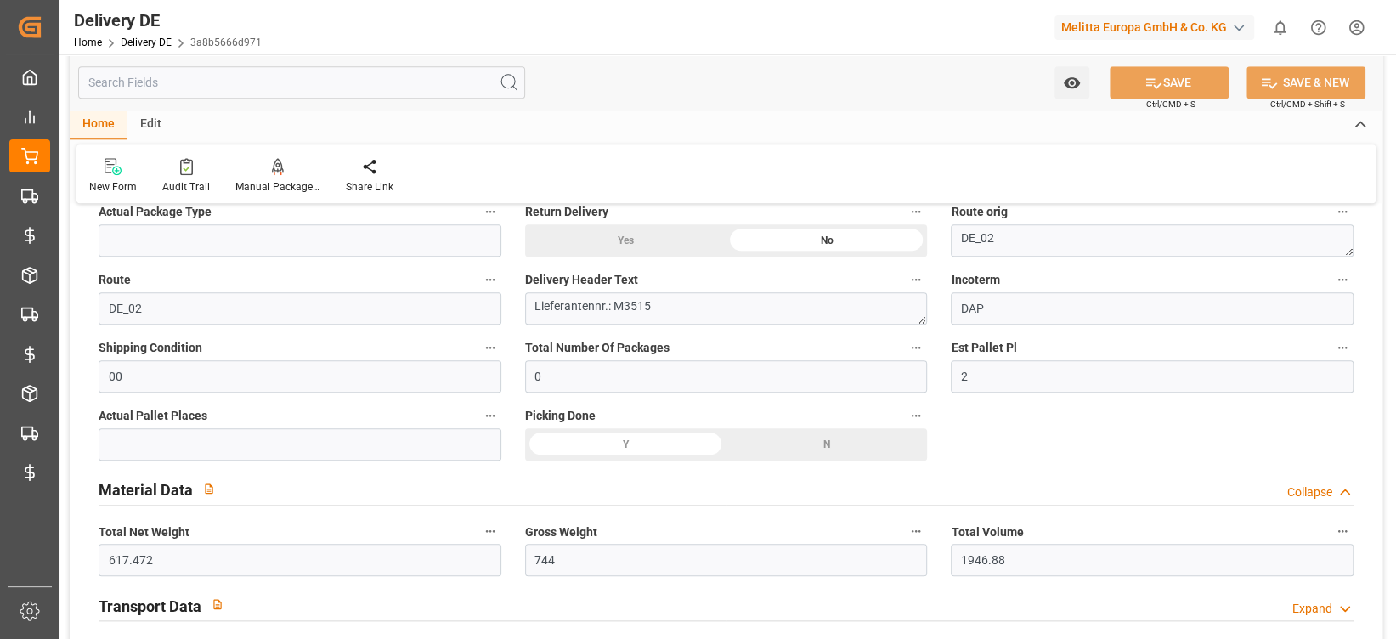
scroll to position [992, 0]
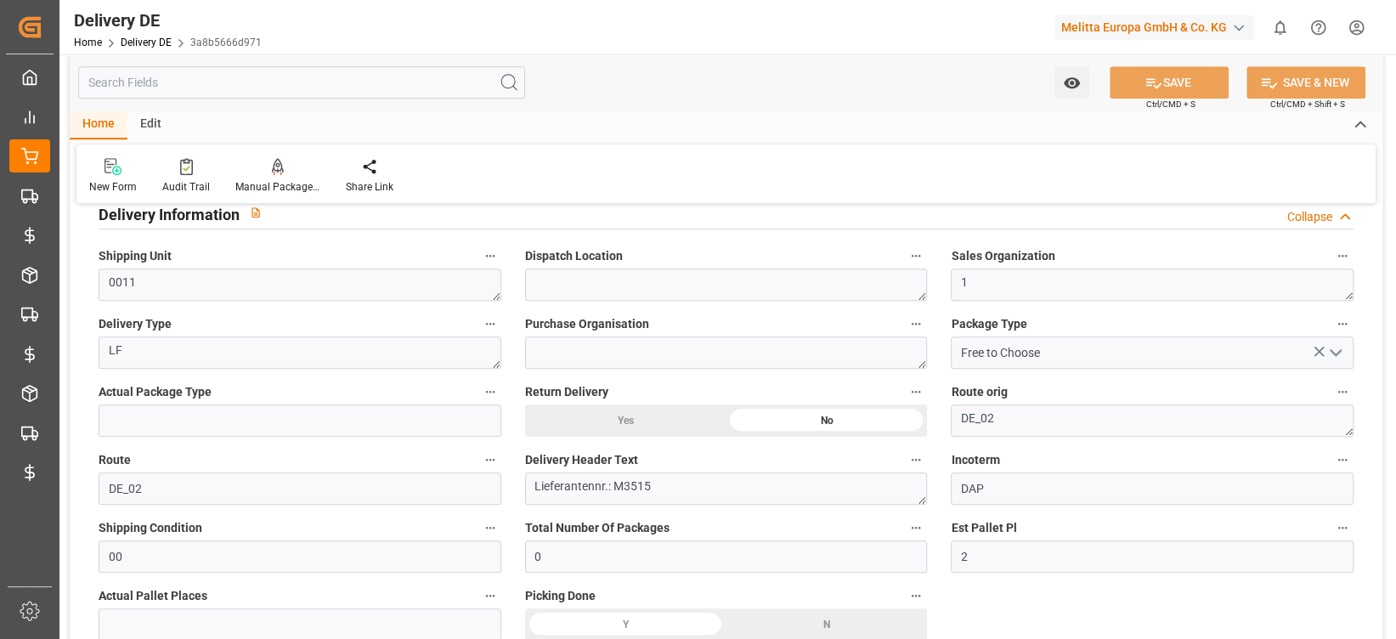
click at [1336, 360] on icon "open menu" at bounding box center [1336, 353] width 20 height 20
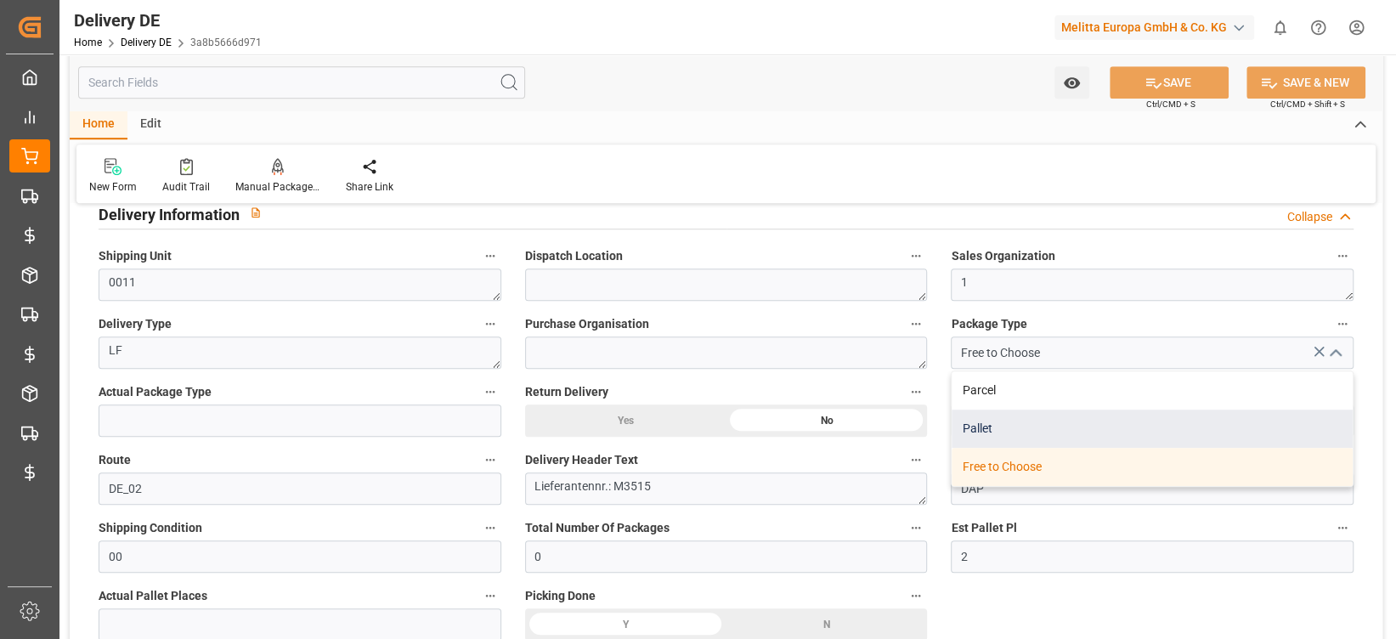
click at [1135, 420] on div "Pallet" at bounding box center [1152, 429] width 401 height 38
type input "Pallet"
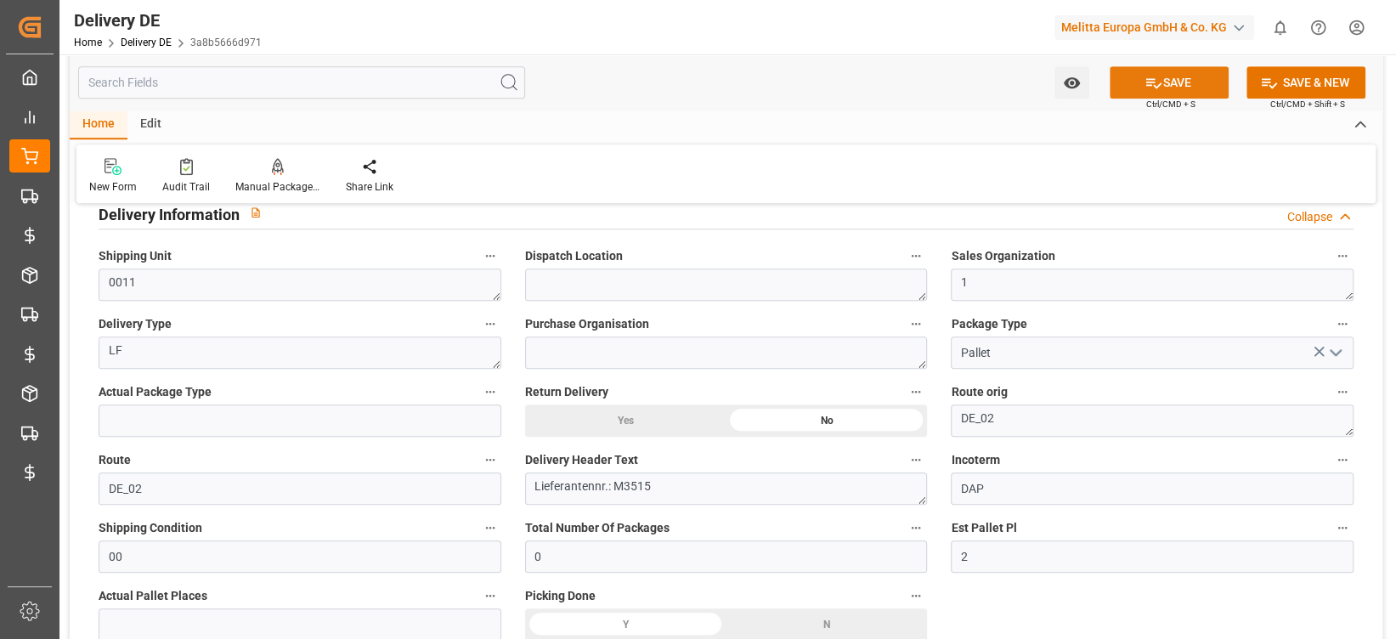
click at [1161, 82] on button "SAVE" at bounding box center [1169, 82] width 119 height 32
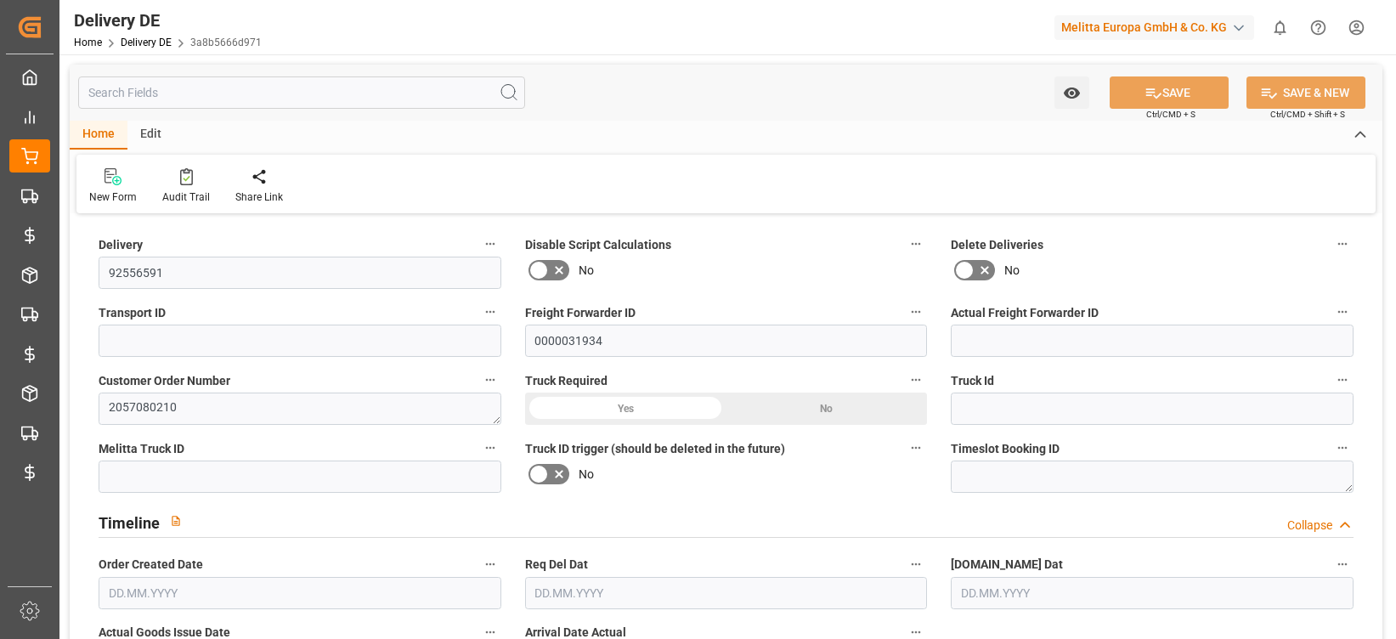
type input "0"
type input "2"
type input "617.472"
type input "744"
type input "1946.88"
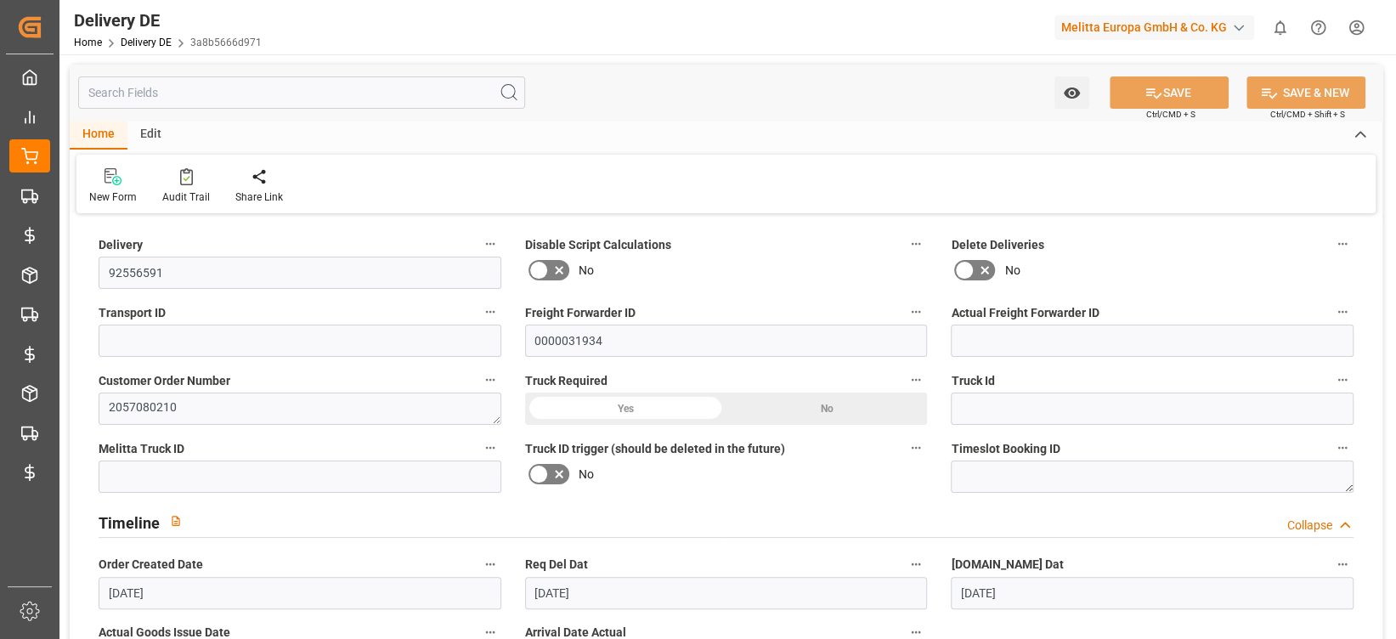
type input "[DATE]"
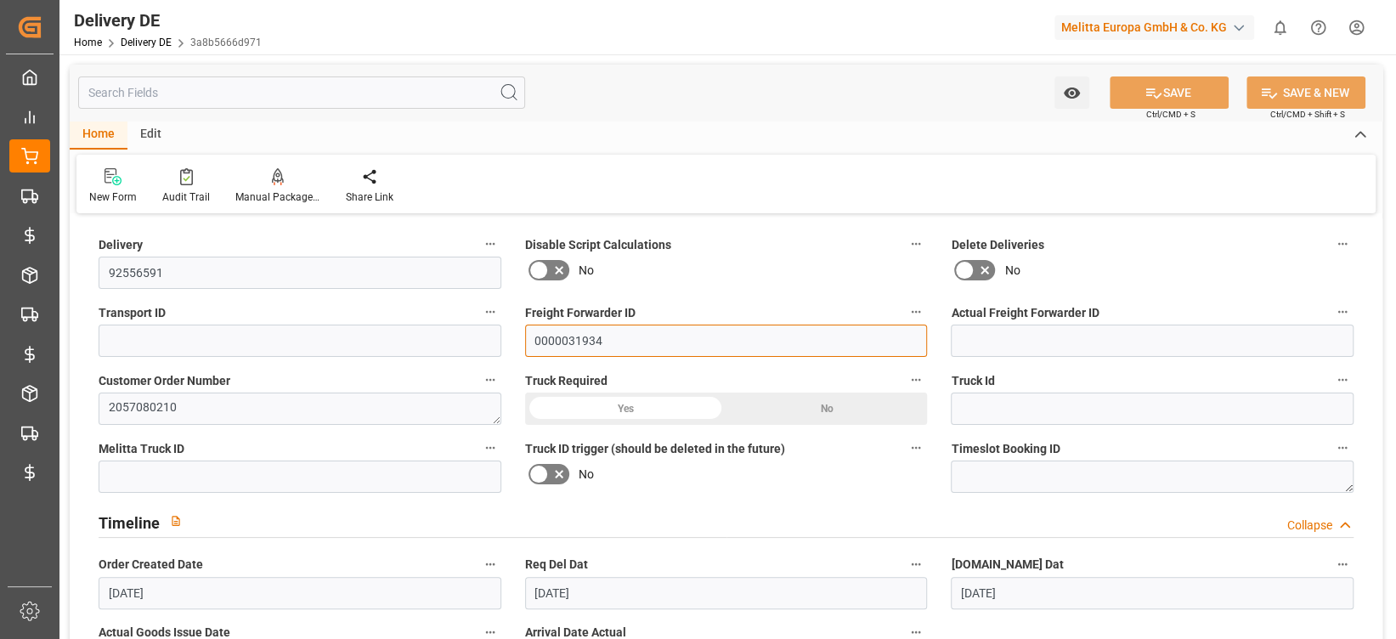
drag, startPoint x: 620, startPoint y: 354, endPoint x: 513, endPoint y: 345, distance: 107.4
click at [513, 345] on div "Freight Forwarder ID 0000031934" at bounding box center [726, 329] width 427 height 68
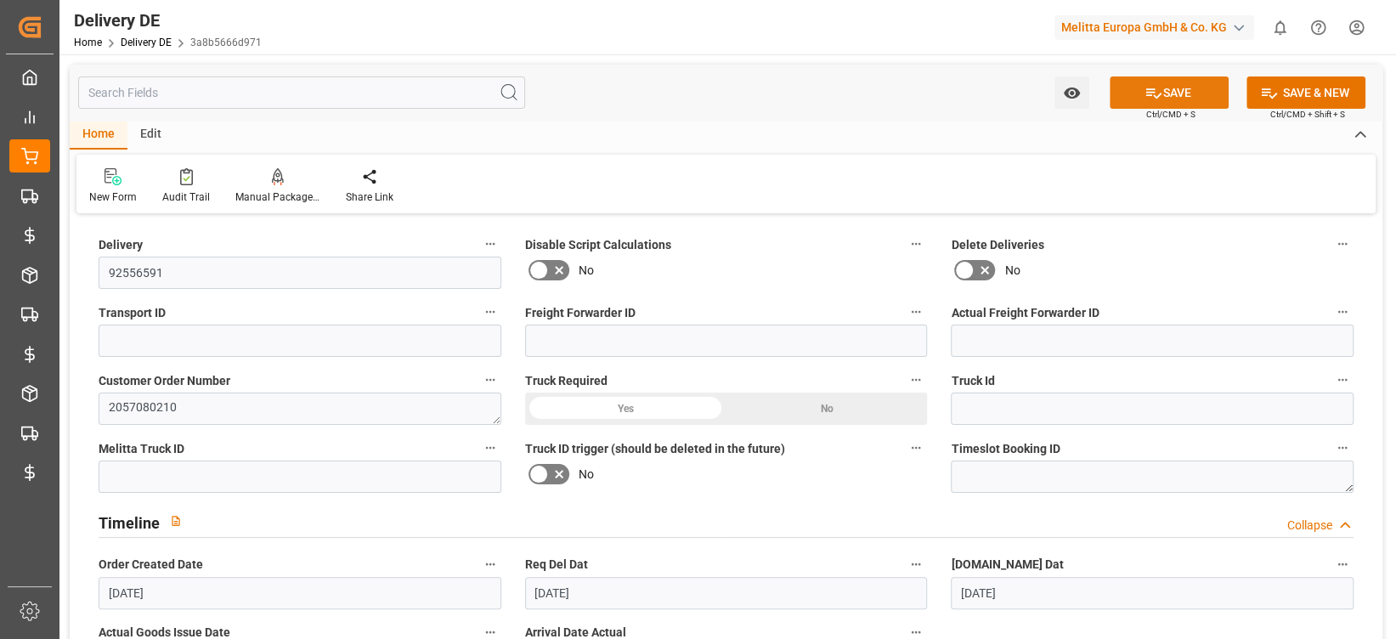
click at [1198, 86] on button "SAVE" at bounding box center [1169, 92] width 119 height 32
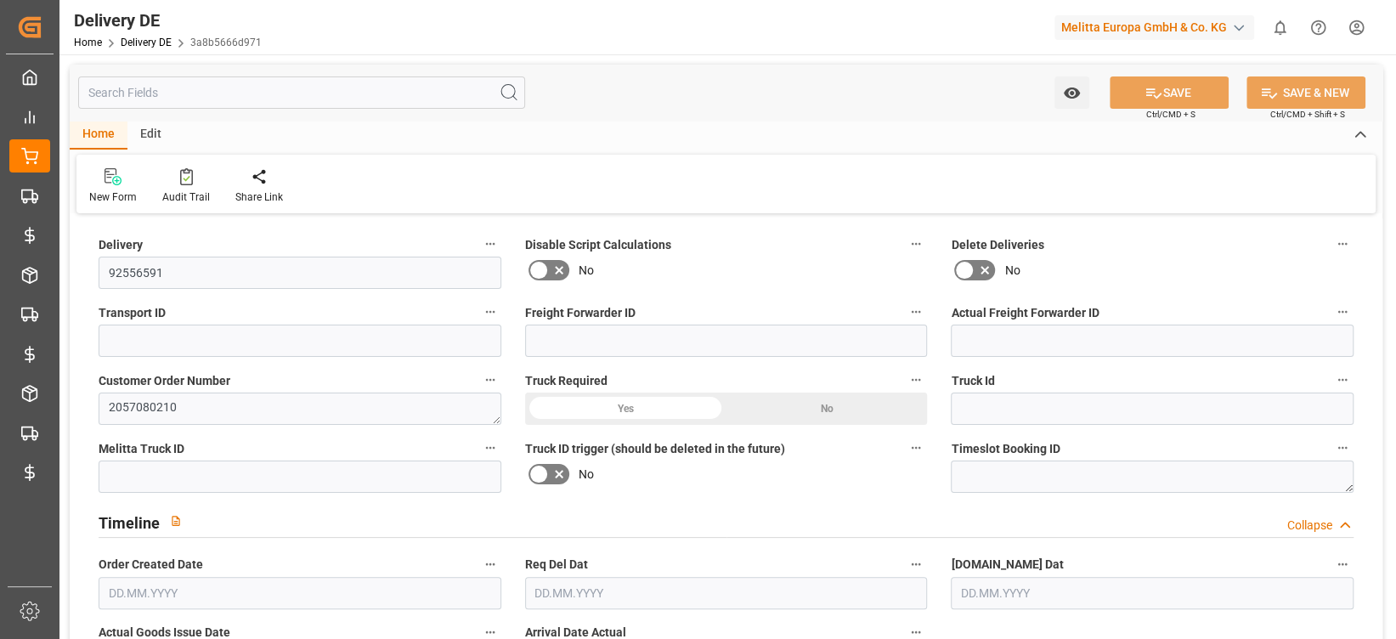
type input "0"
type input "2"
type input "617.472"
type input "744"
type input "1946.88"
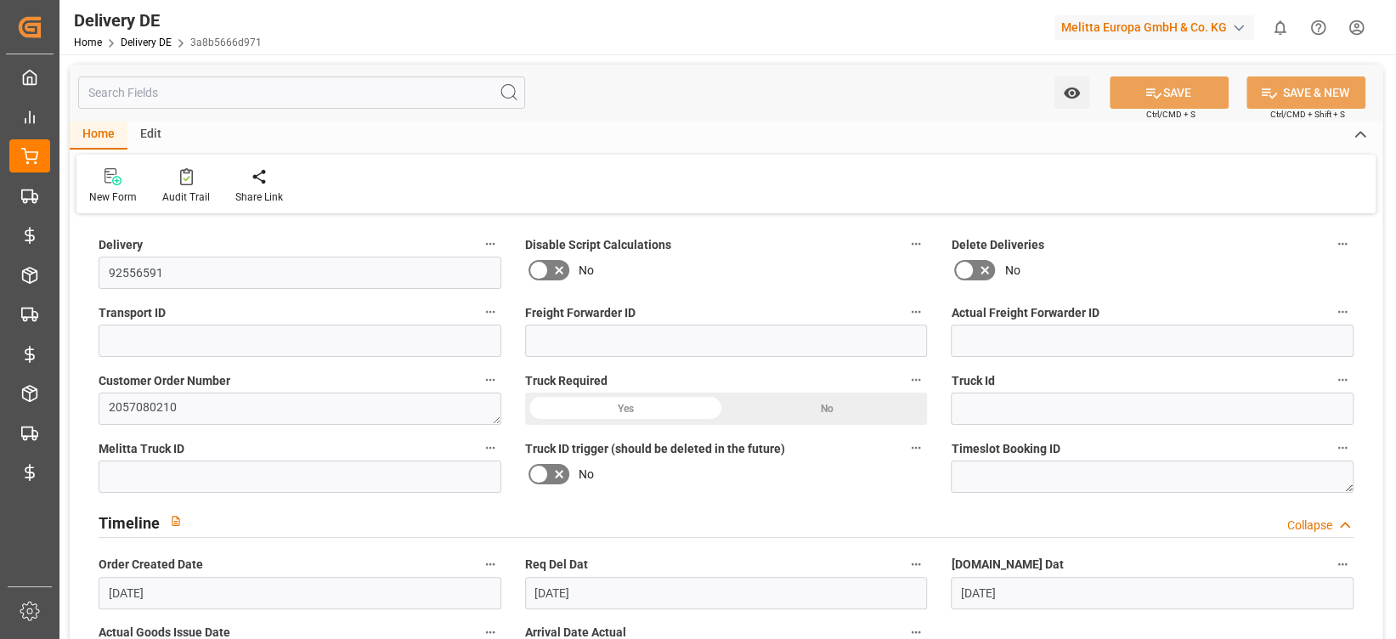
type input "[DATE]"
click at [266, 178] on div at bounding box center [277, 176] width 85 height 18
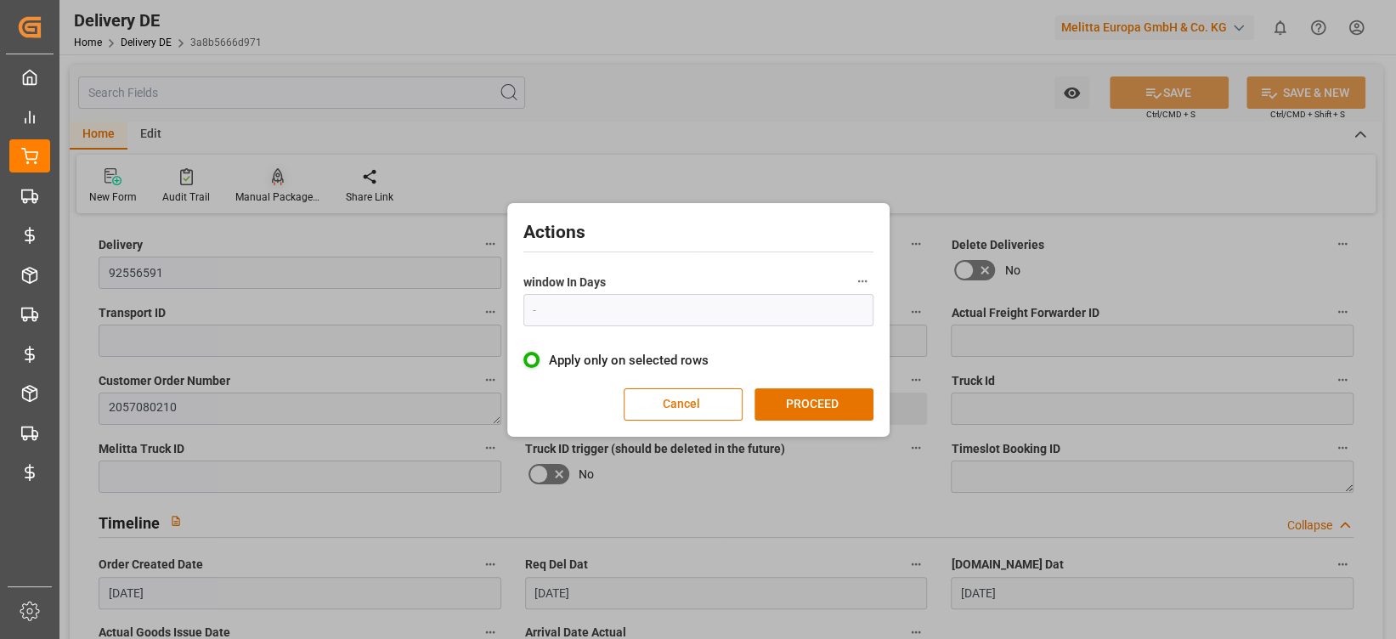
type input "1"
click at [768, 403] on button "PROCEED" at bounding box center [814, 404] width 119 height 32
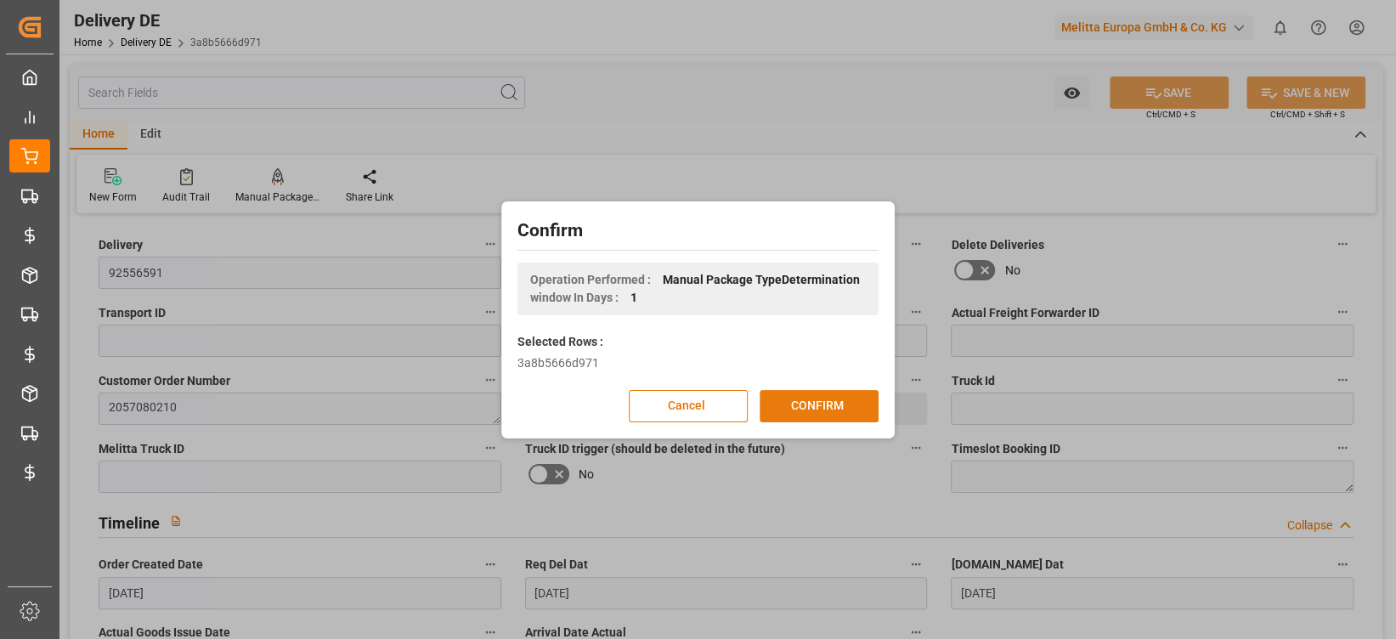
click at [778, 405] on button "CONFIRM" at bounding box center [819, 406] width 119 height 32
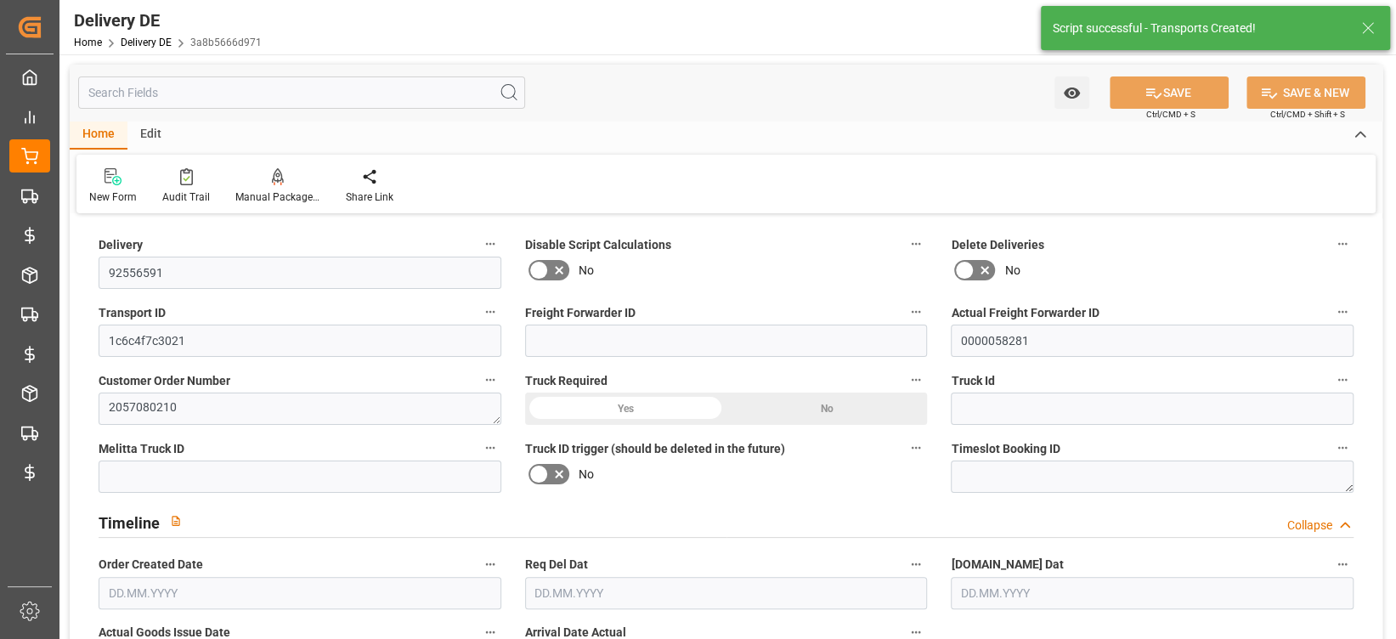
type input "0"
type input "2"
type input "617.472"
type input "744"
type input "1946.88"
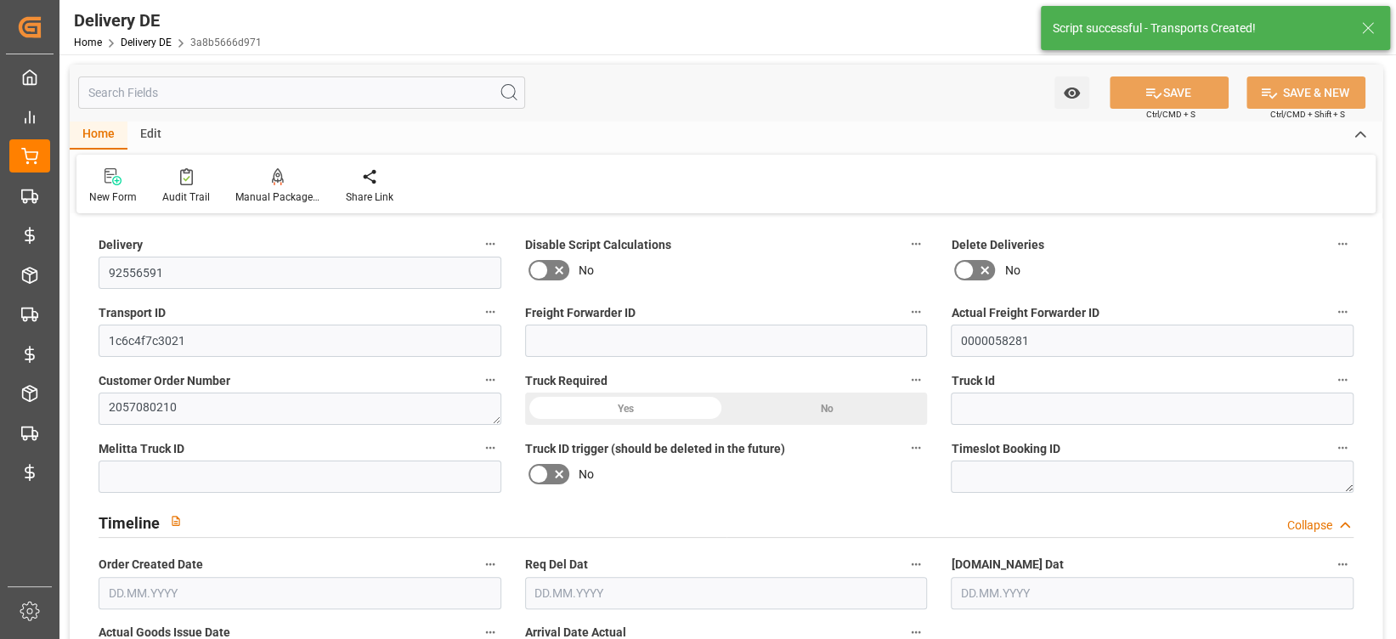
type input "[DATE]"
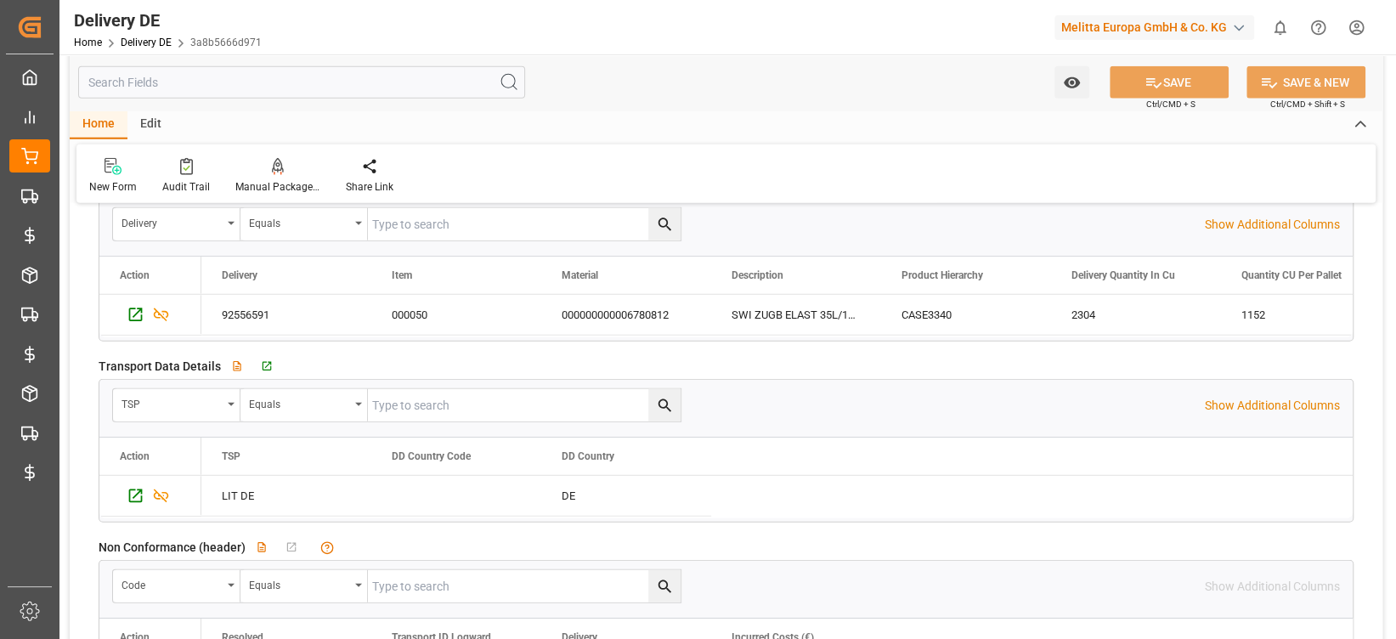
scroll to position [2871, 0]
click at [131, 490] on icon "Press SPACE to select this row." at bounding box center [136, 499] width 18 height 18
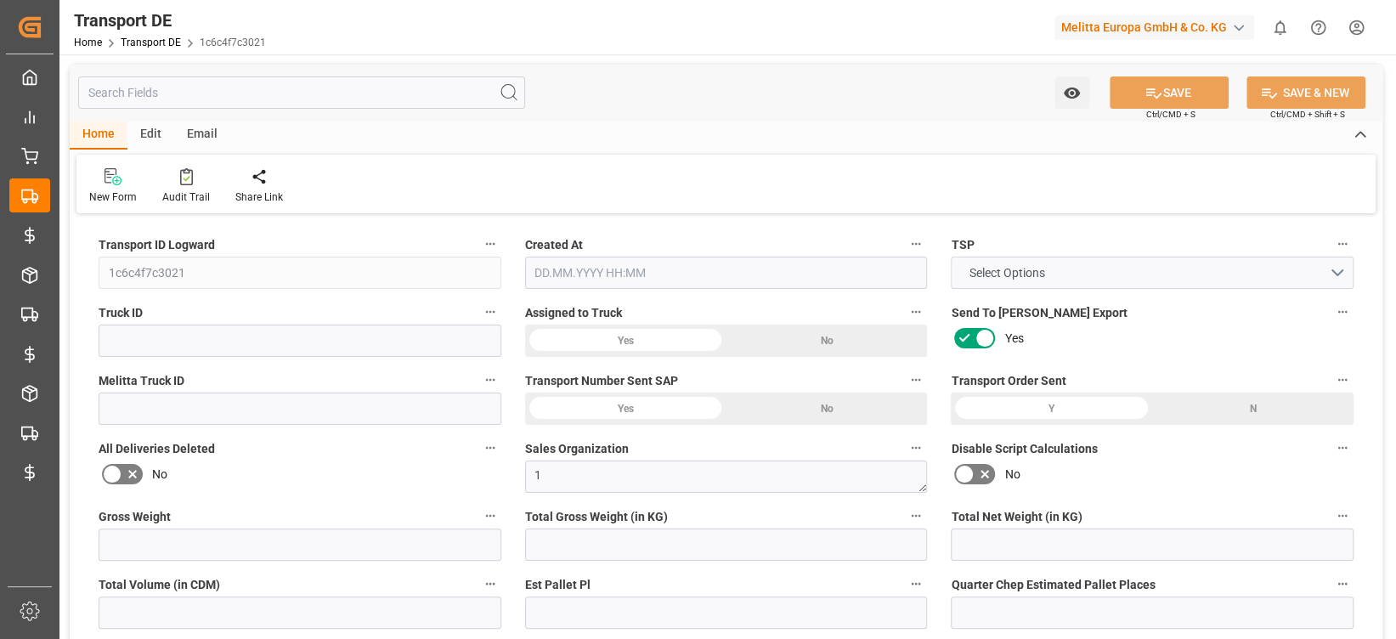
type input "744"
type input "682.56"
type input "617.472"
type input "1946.88"
type input "2"
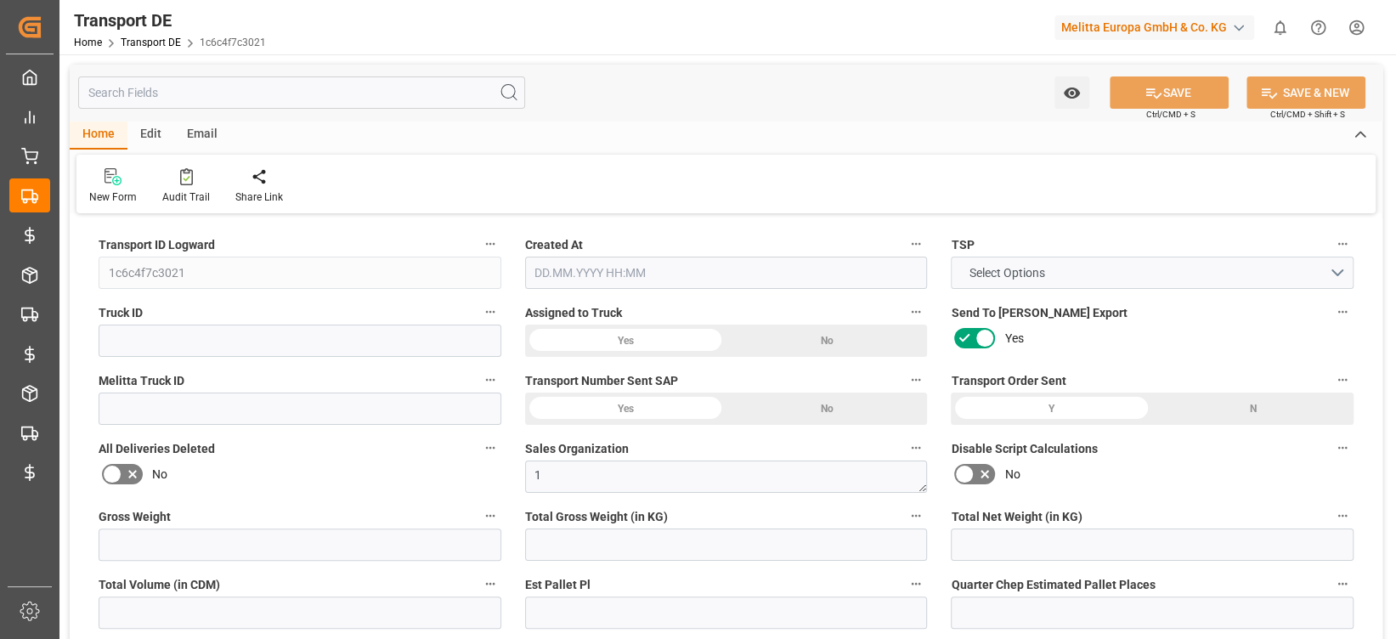
type input "0"
type input "1"
type input "0"
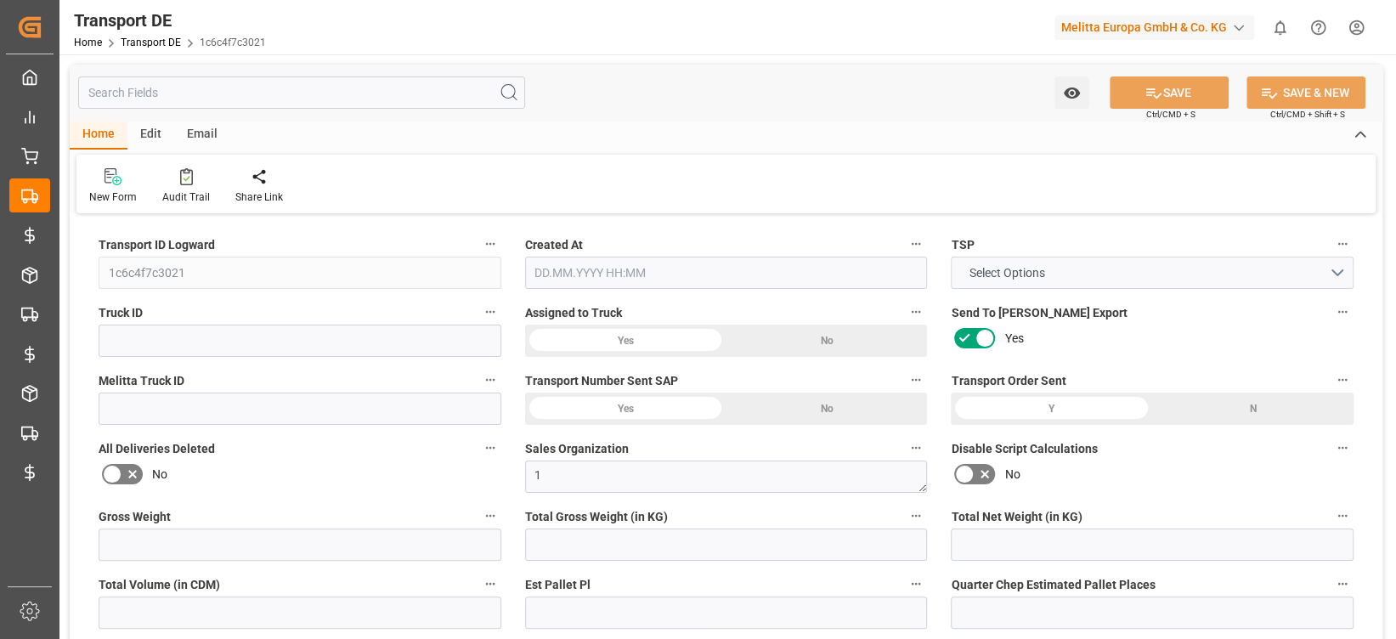
type input "2"
type input "0"
type input "96.56"
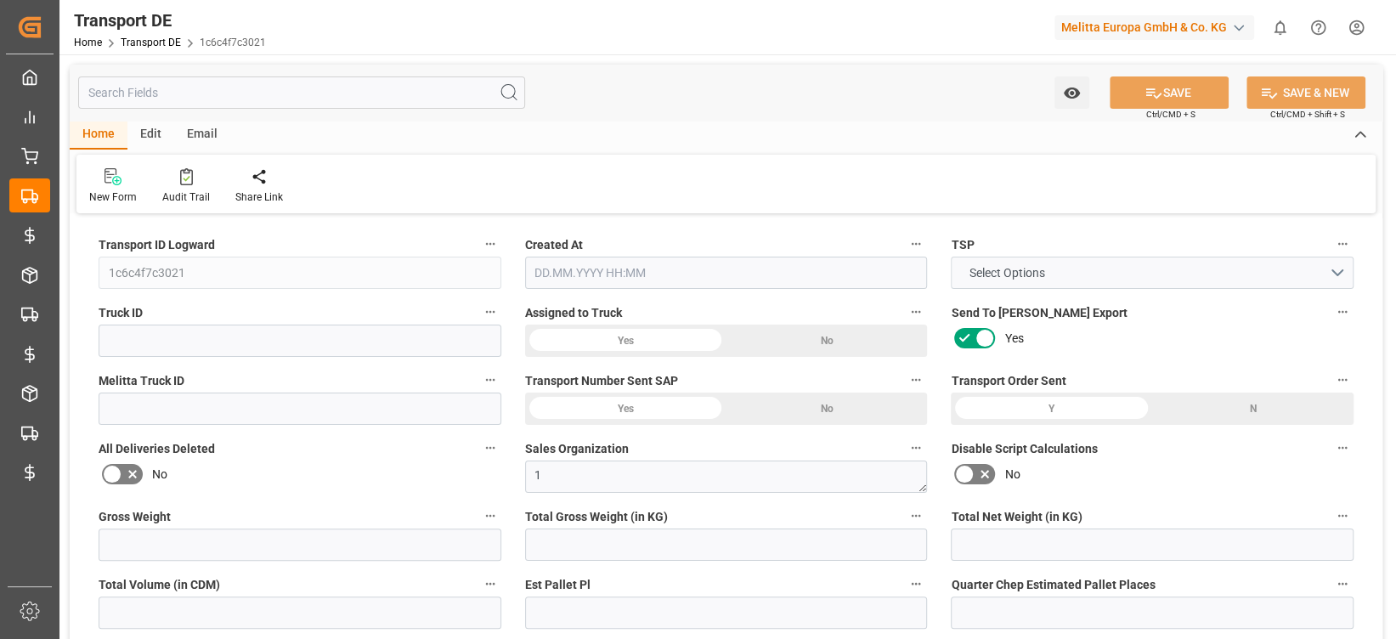
type input "5.925"
type input "96.56"
type input "50"
type input "0"
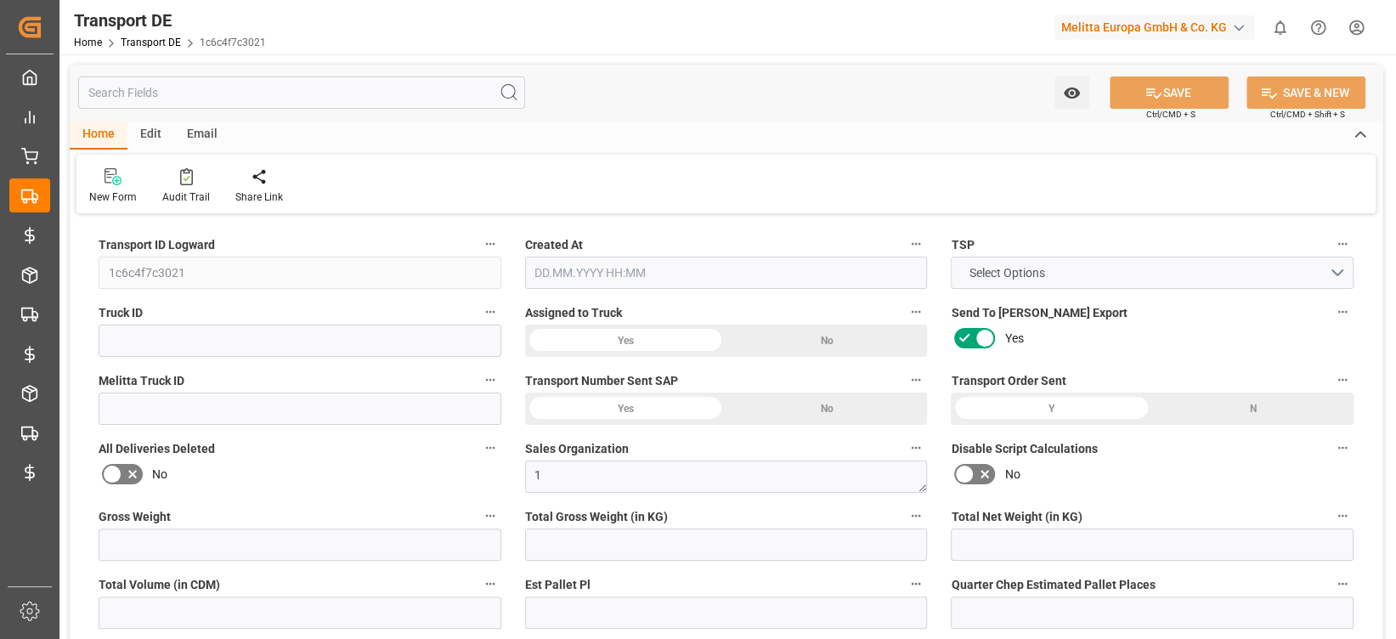
type input "0"
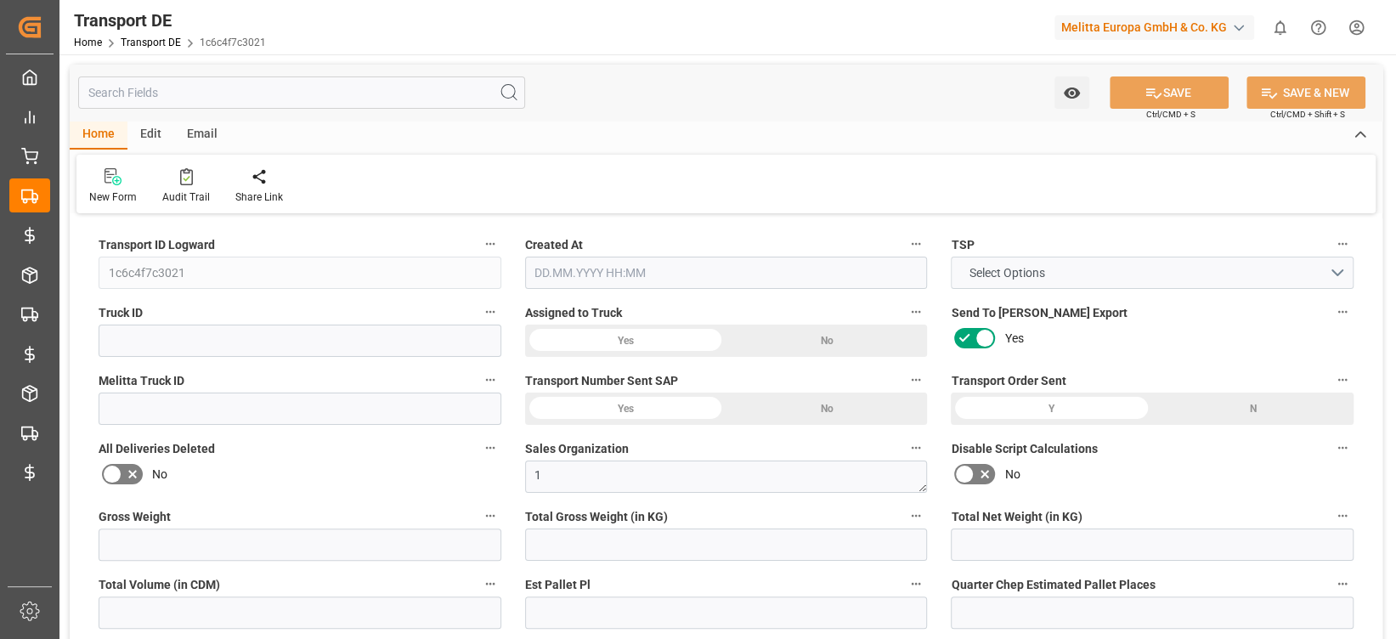
type input "0"
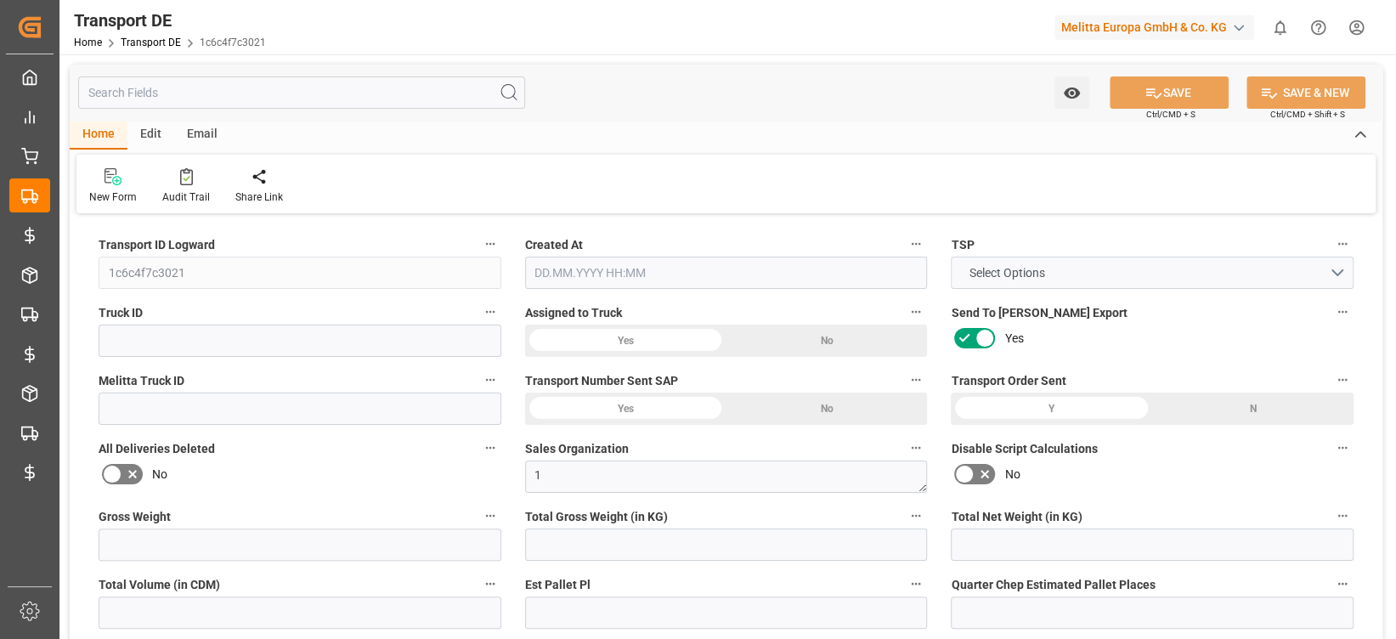
type input "0"
type input "682.56"
type input "4710.8598"
type input "21"
type input "35"
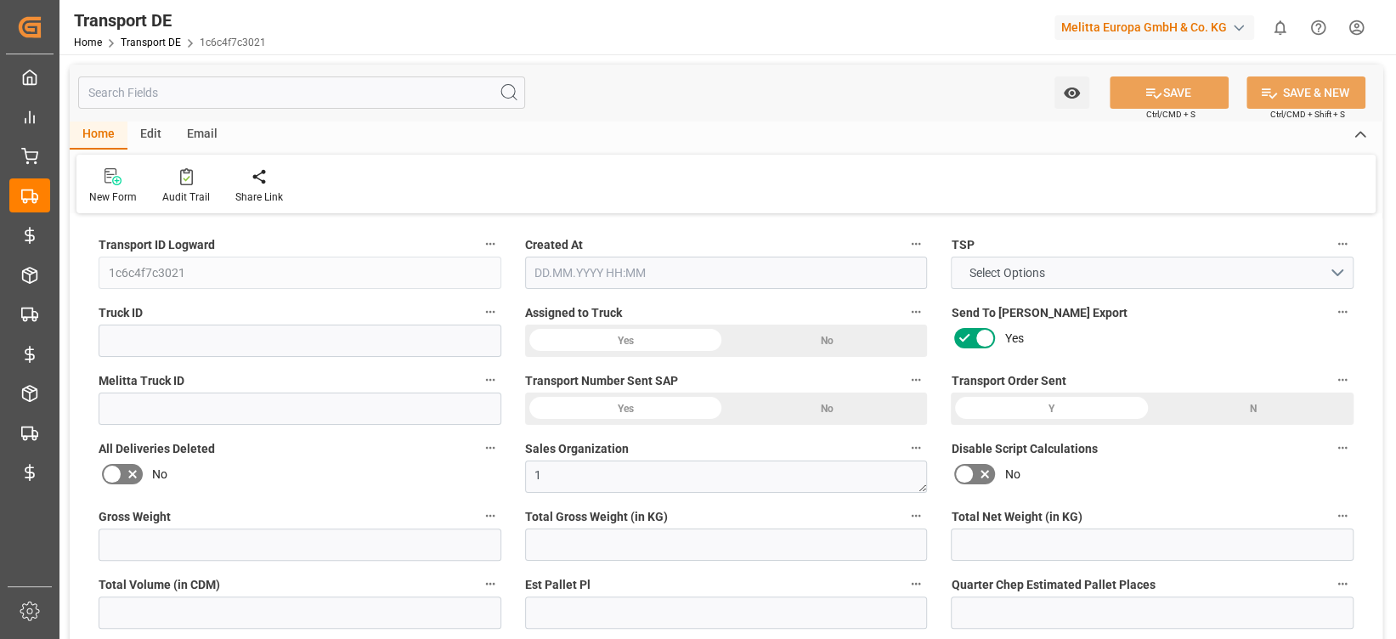
type input "0"
type input "2"
type input "0"
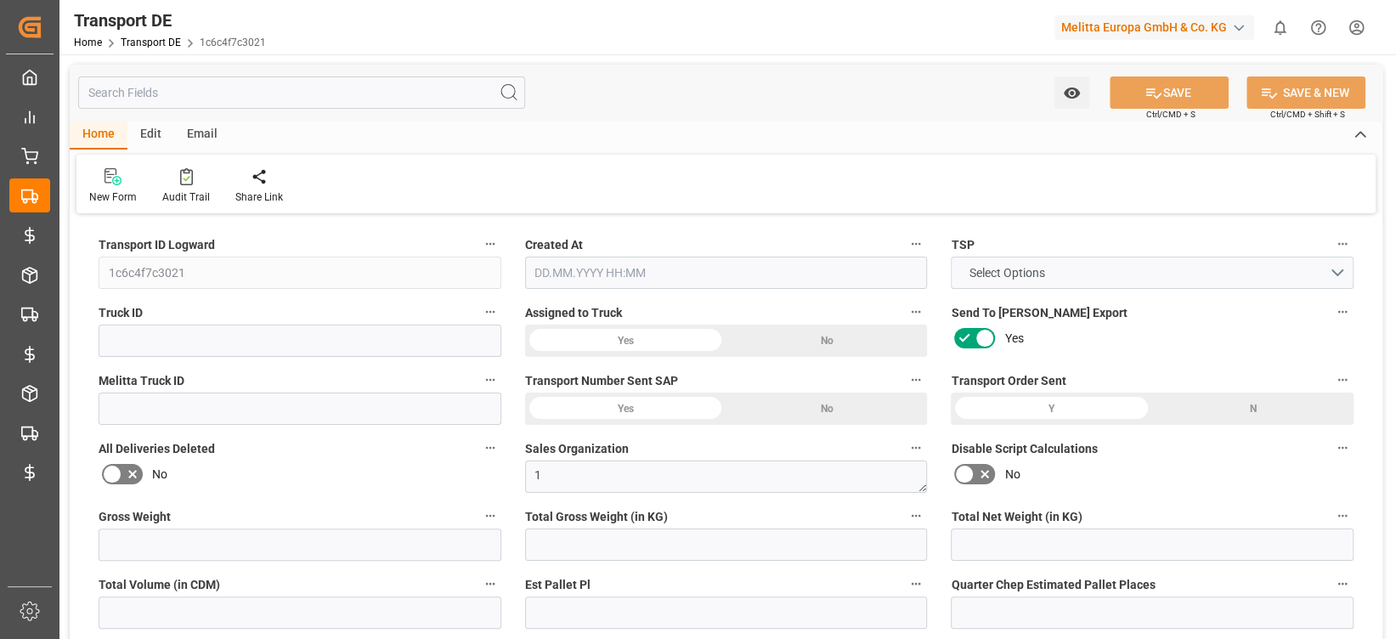
type input "0"
type input "1"
type input "0"
type input "288"
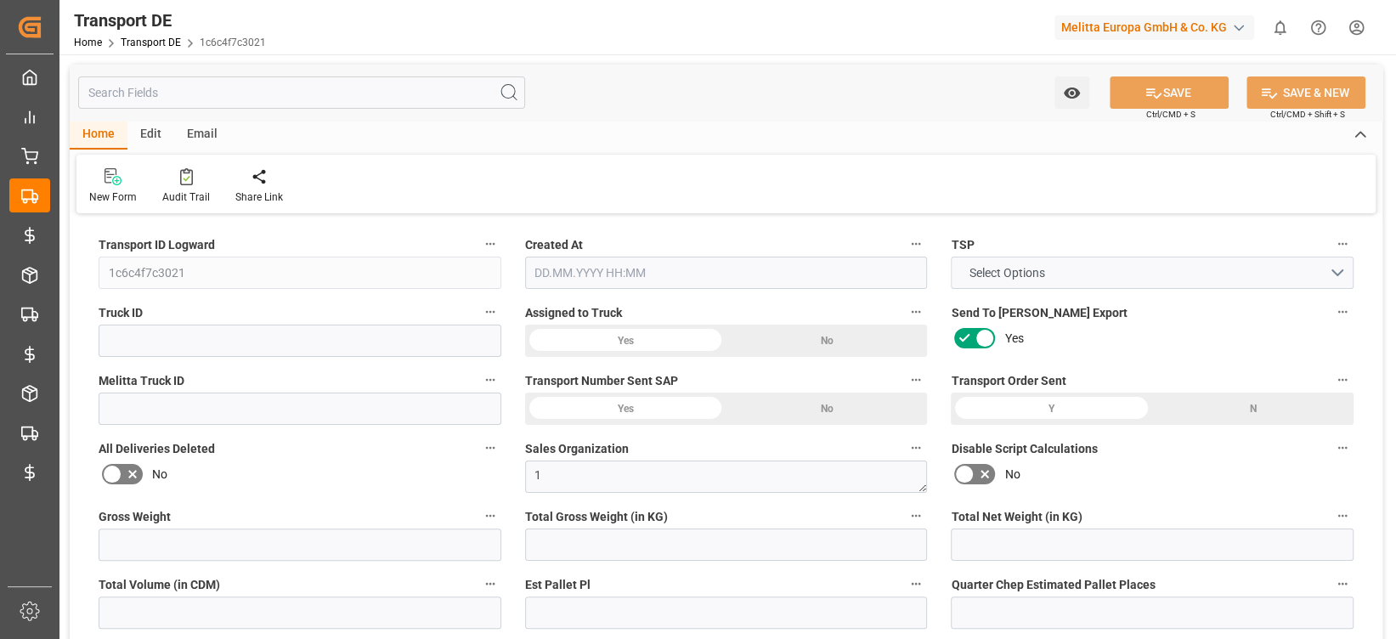
type input "102.485"
type input "96.56"
type input "09.09.2025 10:26"
type input "[DATE]"
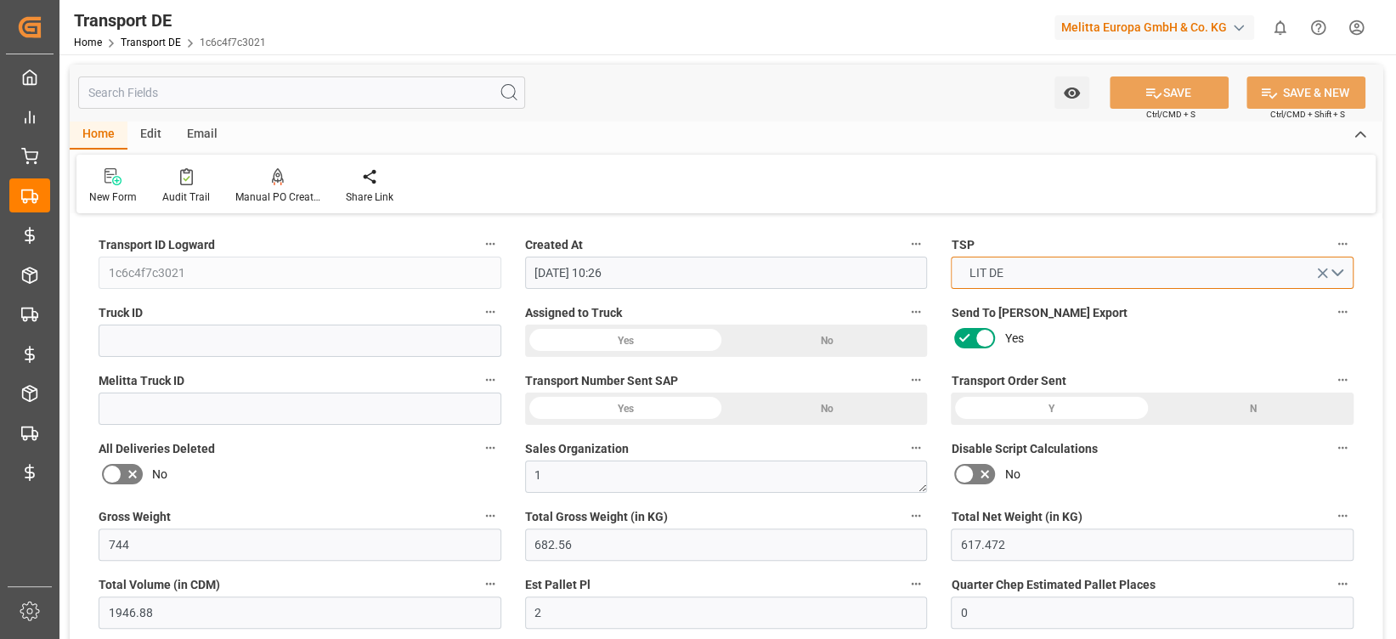
click at [1342, 269] on button "LIT DE" at bounding box center [1152, 273] width 403 height 32
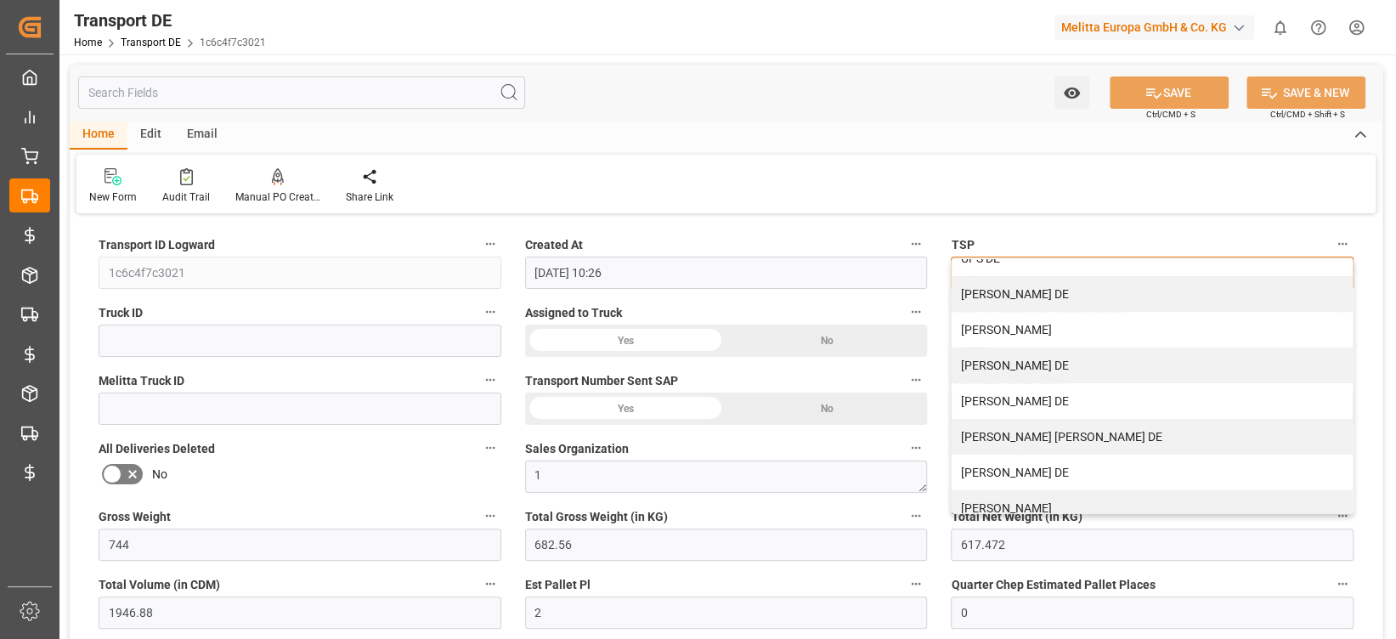
scroll to position [235, 0]
click at [1007, 287] on div "MOELLER DE" at bounding box center [1152, 293] width 401 height 36
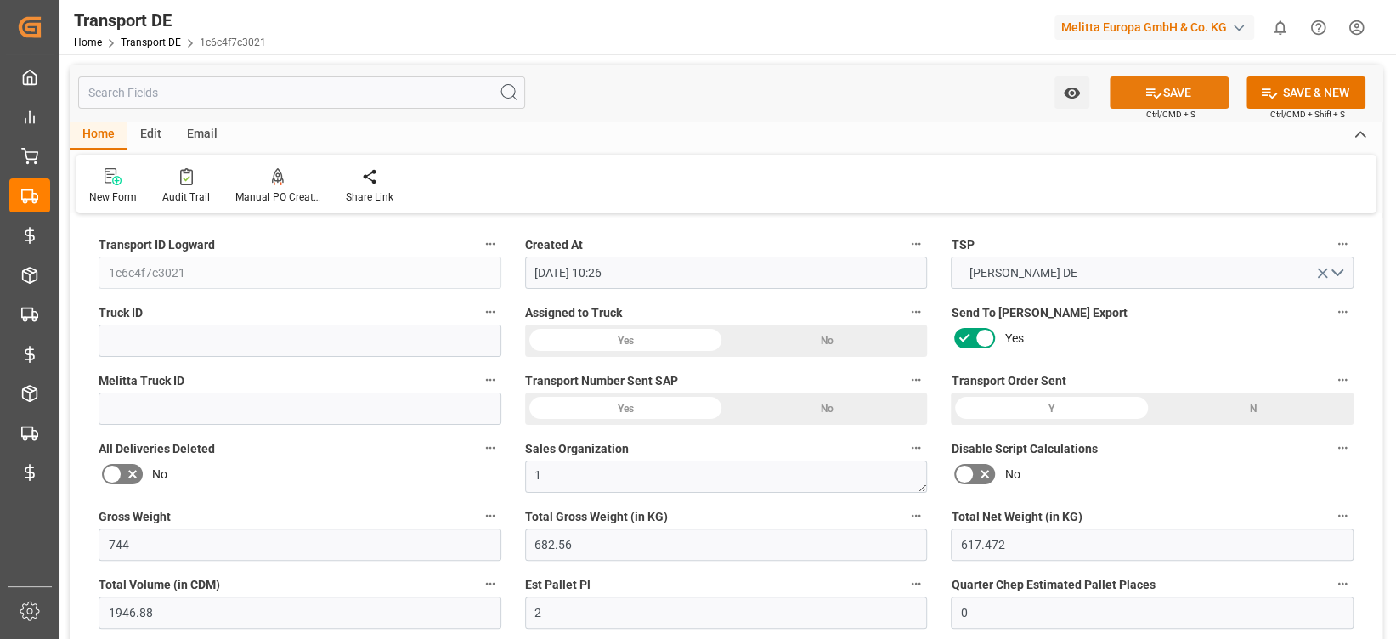
click at [1180, 97] on button "SAVE" at bounding box center [1169, 92] width 119 height 32
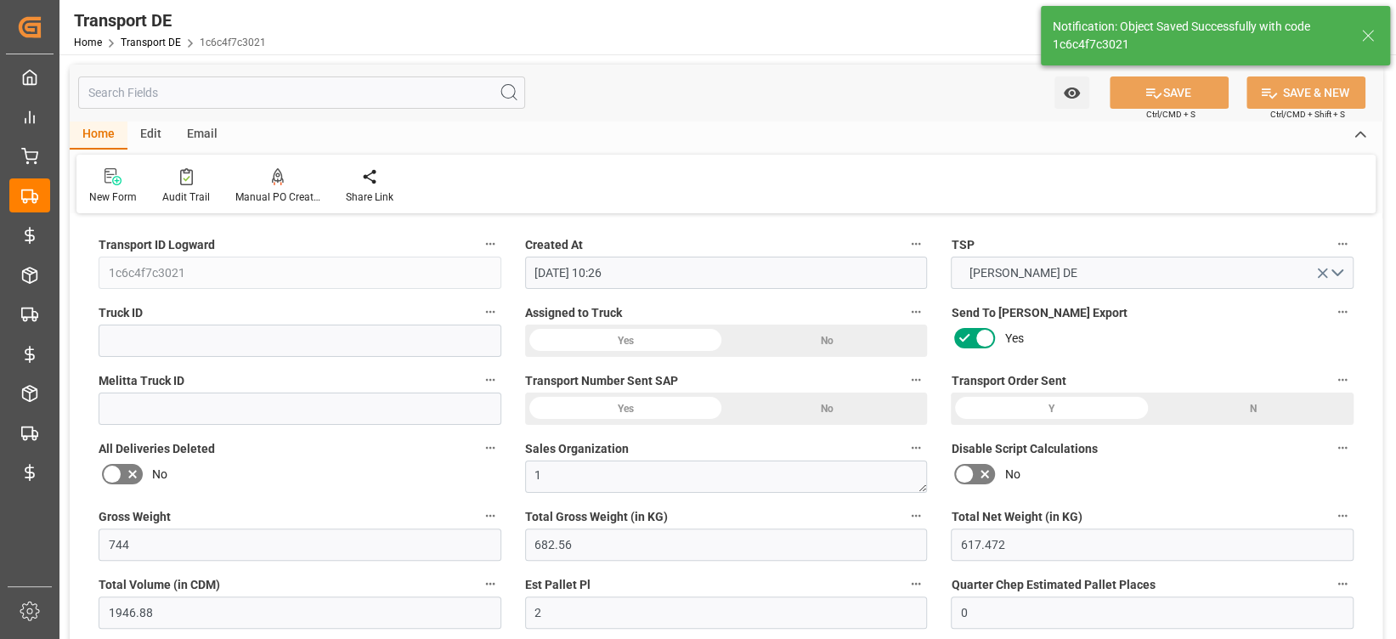
type input "No"
type input "5.925000000000001"
type input "Hans-Böckler-Strasse 37"
type input "0"
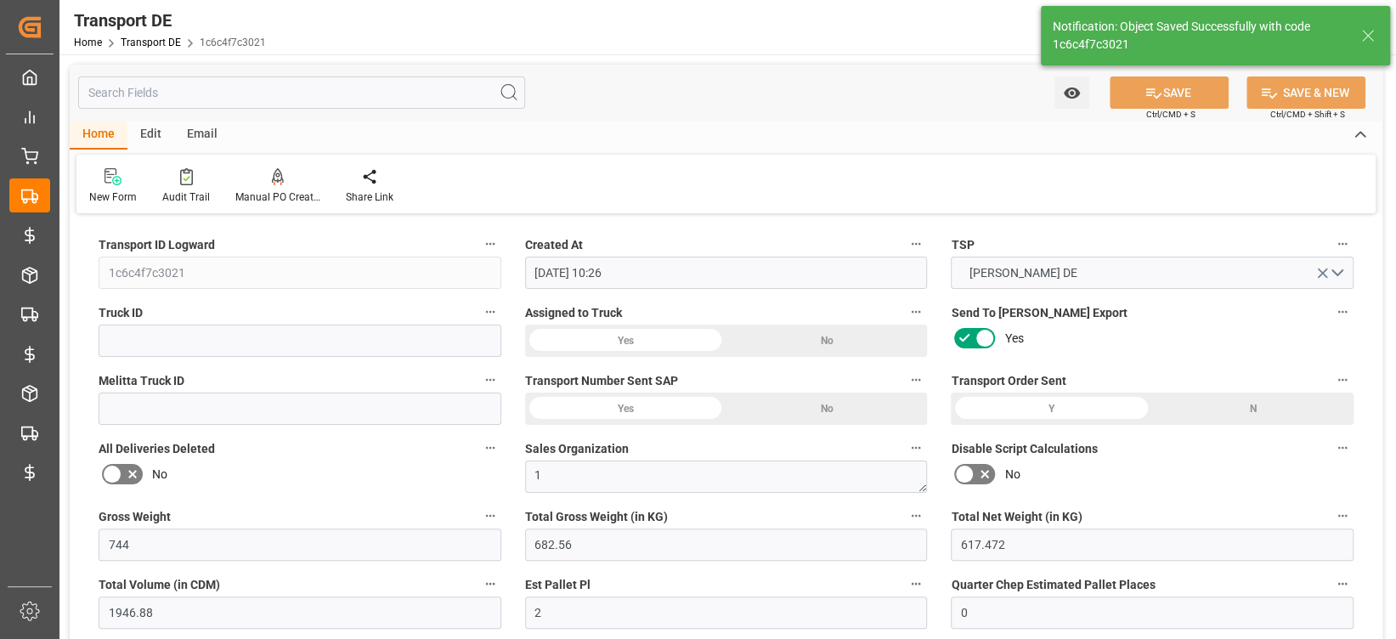
type input "0"
type input "5.925"
type input "0"
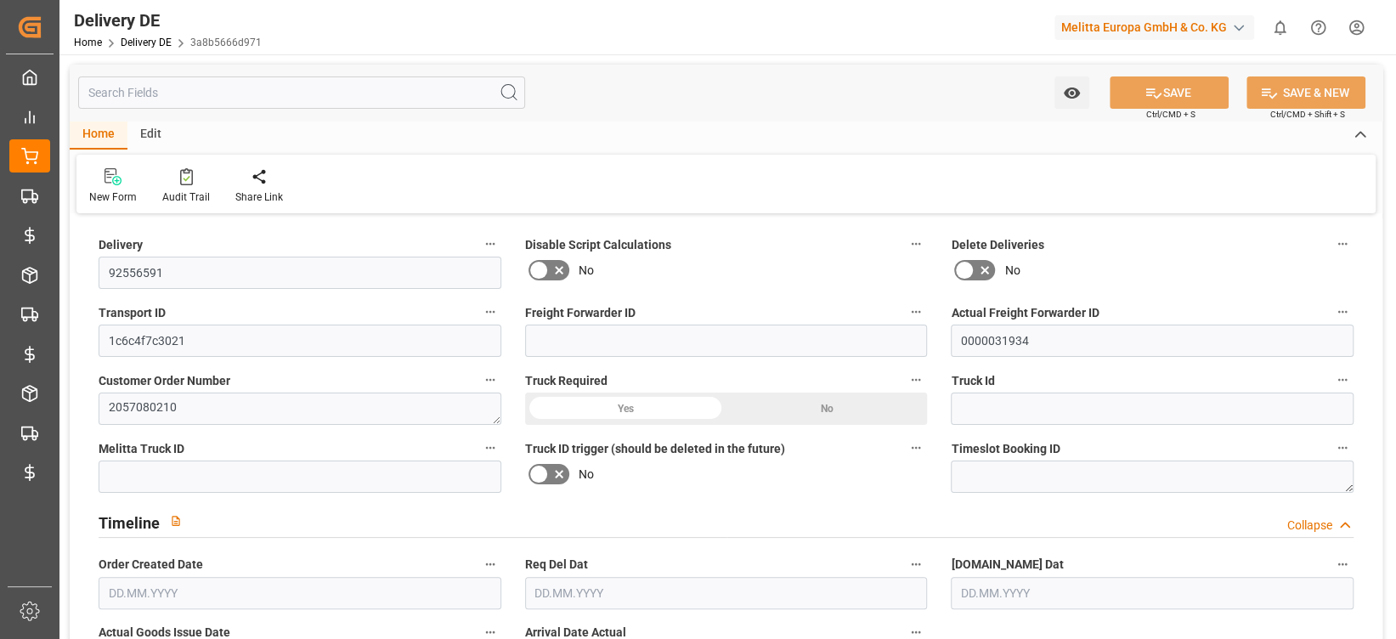
type input "0"
type input "2"
type input "617.472"
type input "744"
type input "1946.88"
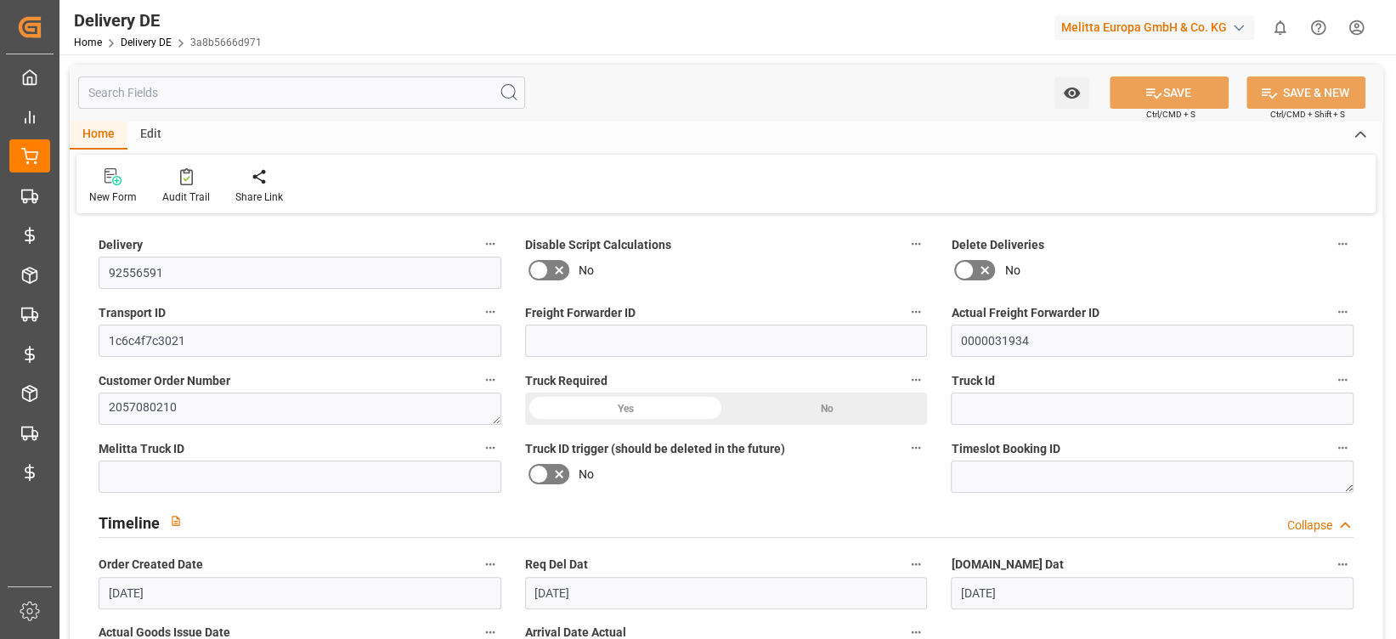
type input "[DATE]"
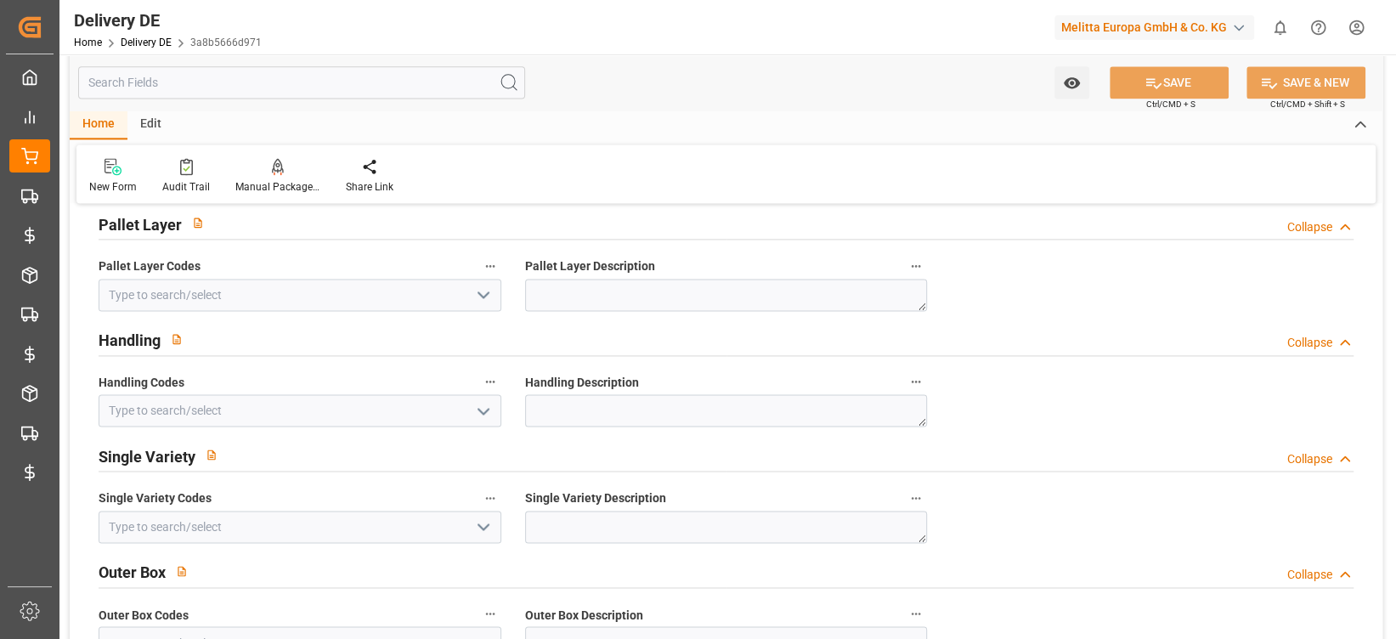
scroll to position [1564, 0]
